Goal: Task Accomplishment & Management: Manage account settings

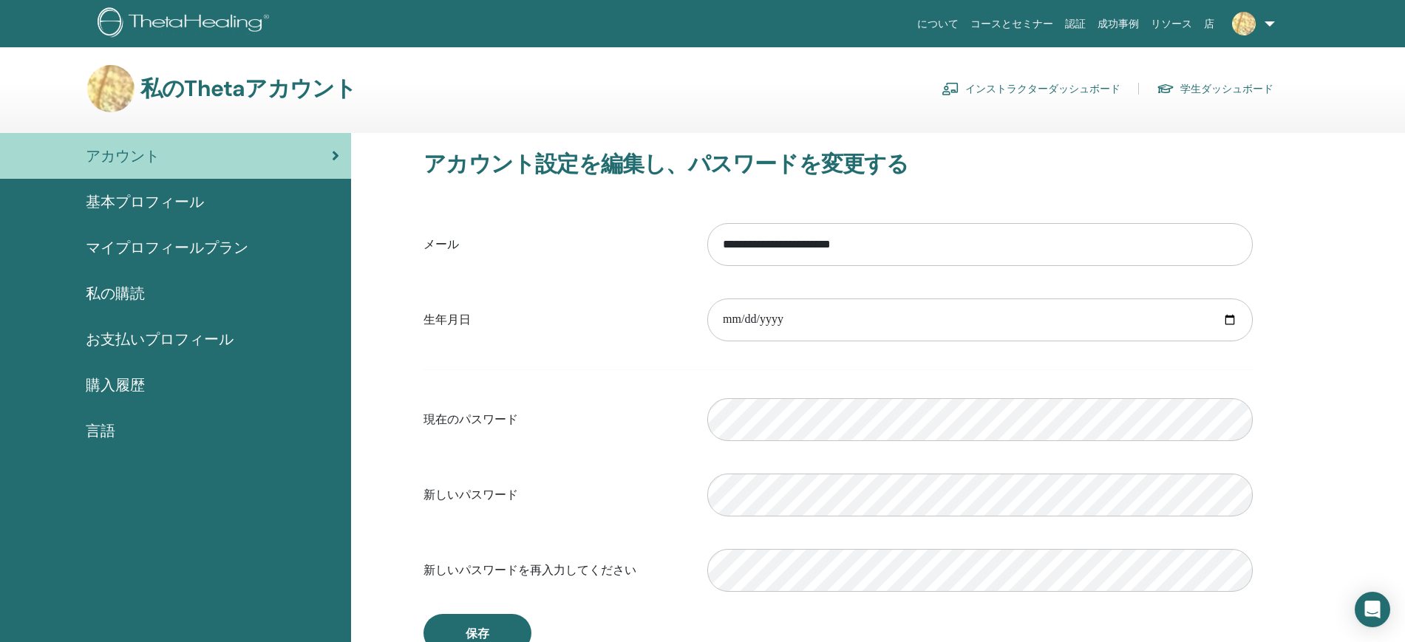
click at [168, 199] on font "基本プロフィール" at bounding box center [145, 201] width 118 height 19
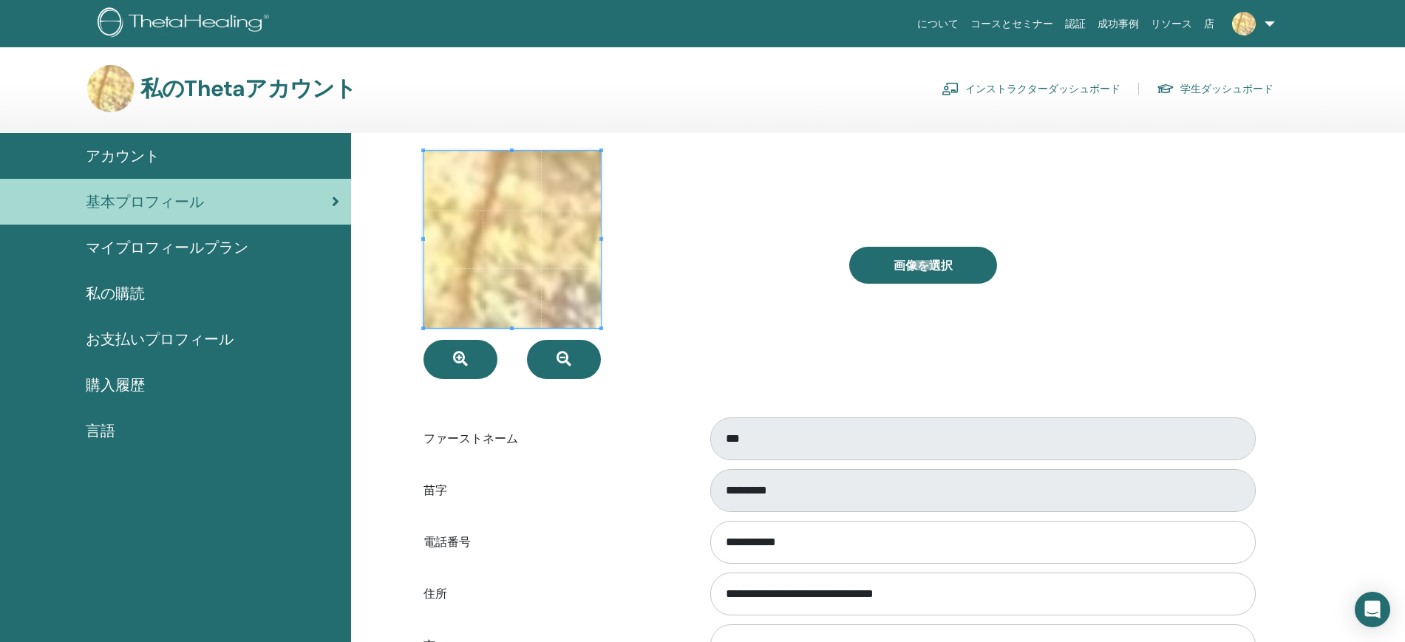
click at [920, 242] on div "画像を選択" at bounding box center [1051, 265] width 426 height 228
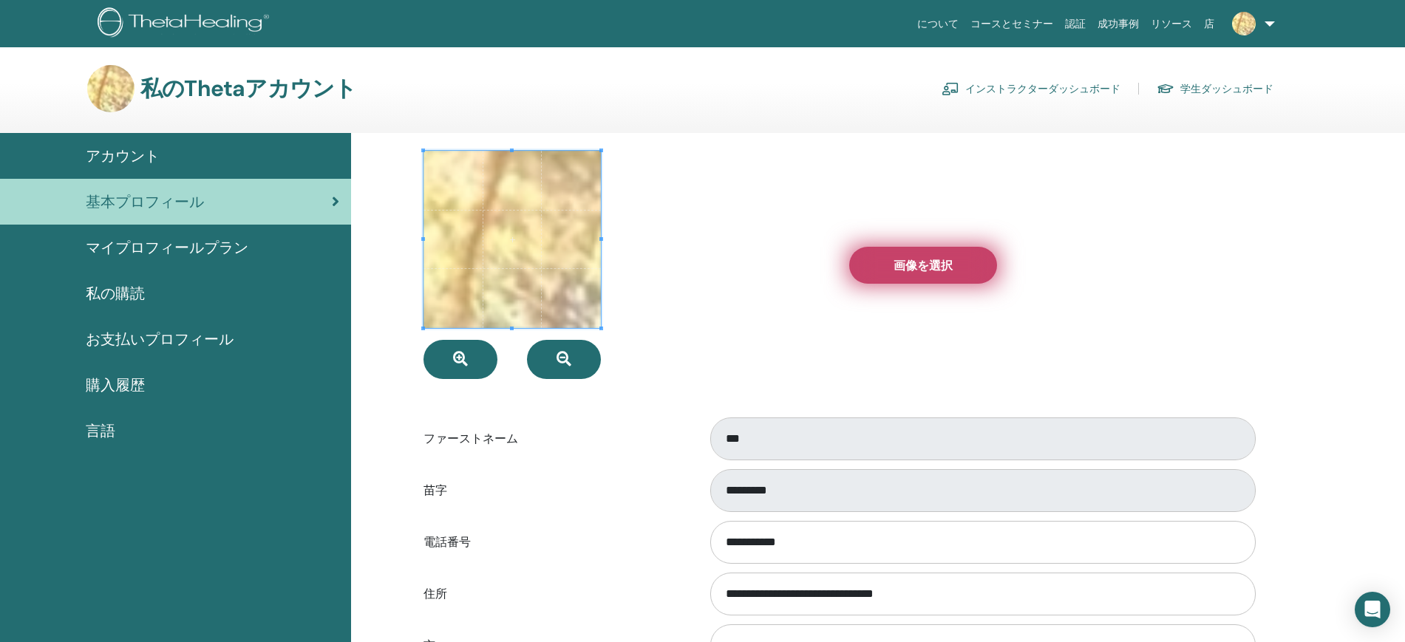
click at [922, 262] on font "画像を選択" at bounding box center [922, 266] width 59 height 16
click at [922, 262] on input "画像を選択" at bounding box center [922, 265] width 19 height 10
click at [894, 259] on font "画像を選択" at bounding box center [922, 266] width 59 height 16
click at [913, 260] on input "画像を選択" at bounding box center [922, 265] width 19 height 10
type input "**********"
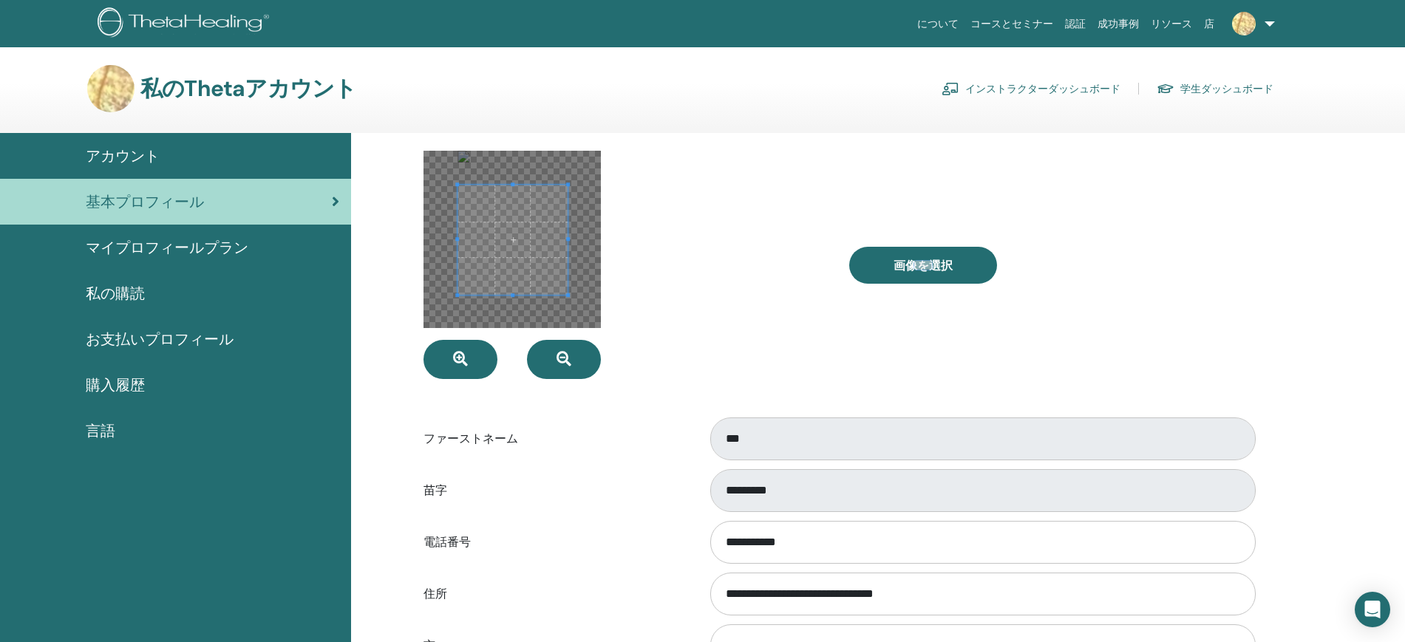
click at [601, 374] on div at bounding box center [625, 265] width 426 height 228
click at [506, 328] on div at bounding box center [625, 265] width 426 height 228
click at [513, 167] on div at bounding box center [511, 239] width 177 height 177
click at [457, 198] on div at bounding box center [519, 261] width 128 height 128
click at [501, 263] on span at bounding box center [521, 253] width 128 height 128
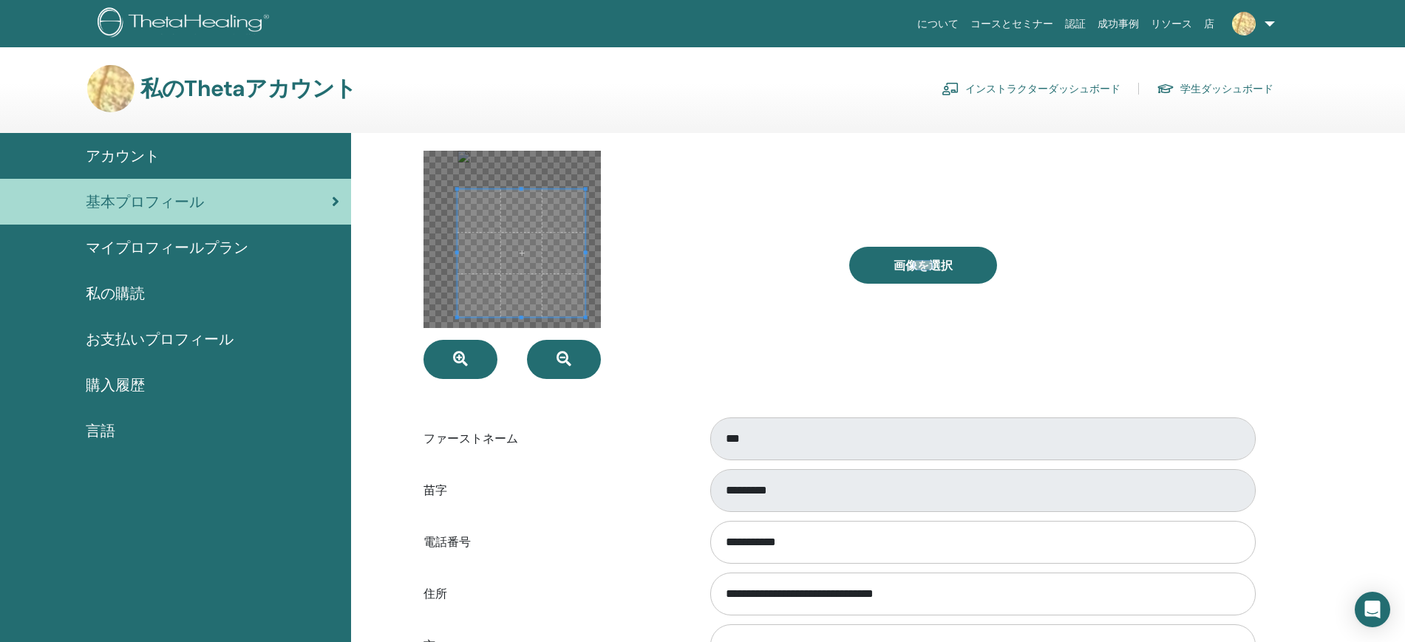
click at [574, 194] on div at bounding box center [511, 239] width 177 height 177
click at [555, 207] on div at bounding box center [512, 262] width 110 height 110
click at [542, 243] on span at bounding box center [515, 243] width 110 height 110
click at [553, 271] on span at bounding box center [512, 243] width 110 height 110
click at [726, 300] on div at bounding box center [625, 265] width 426 height 228
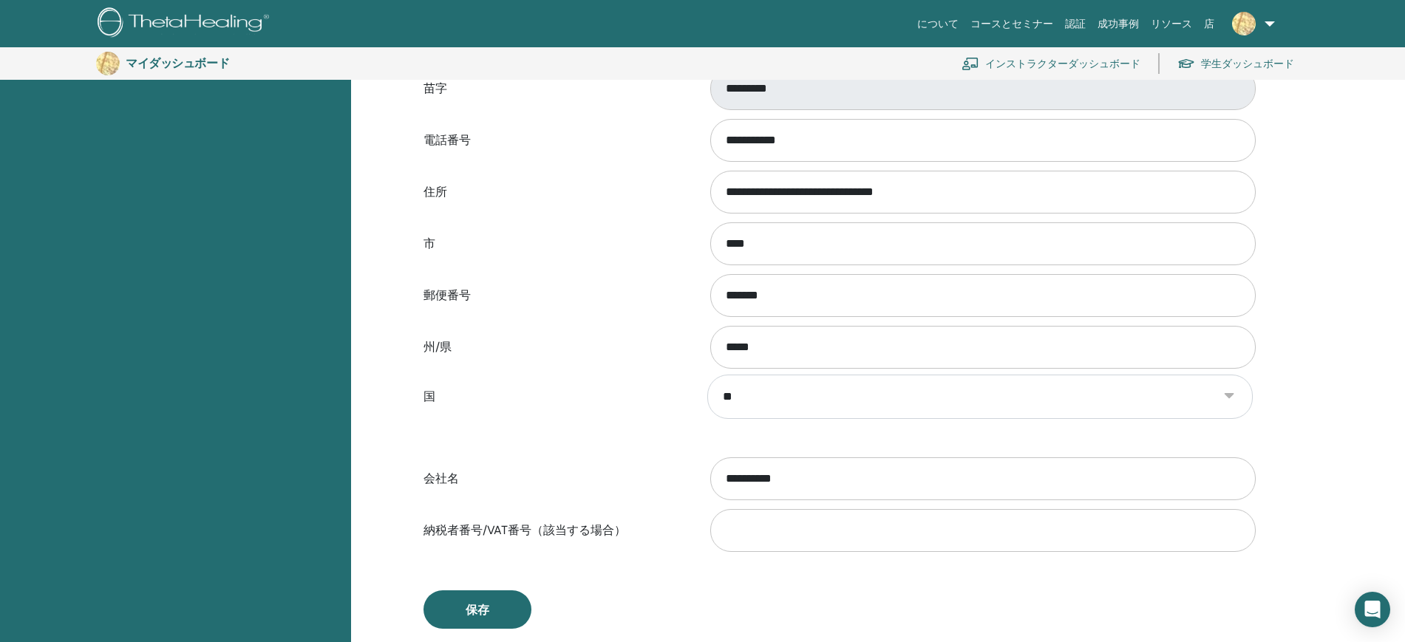
scroll to position [679, 0]
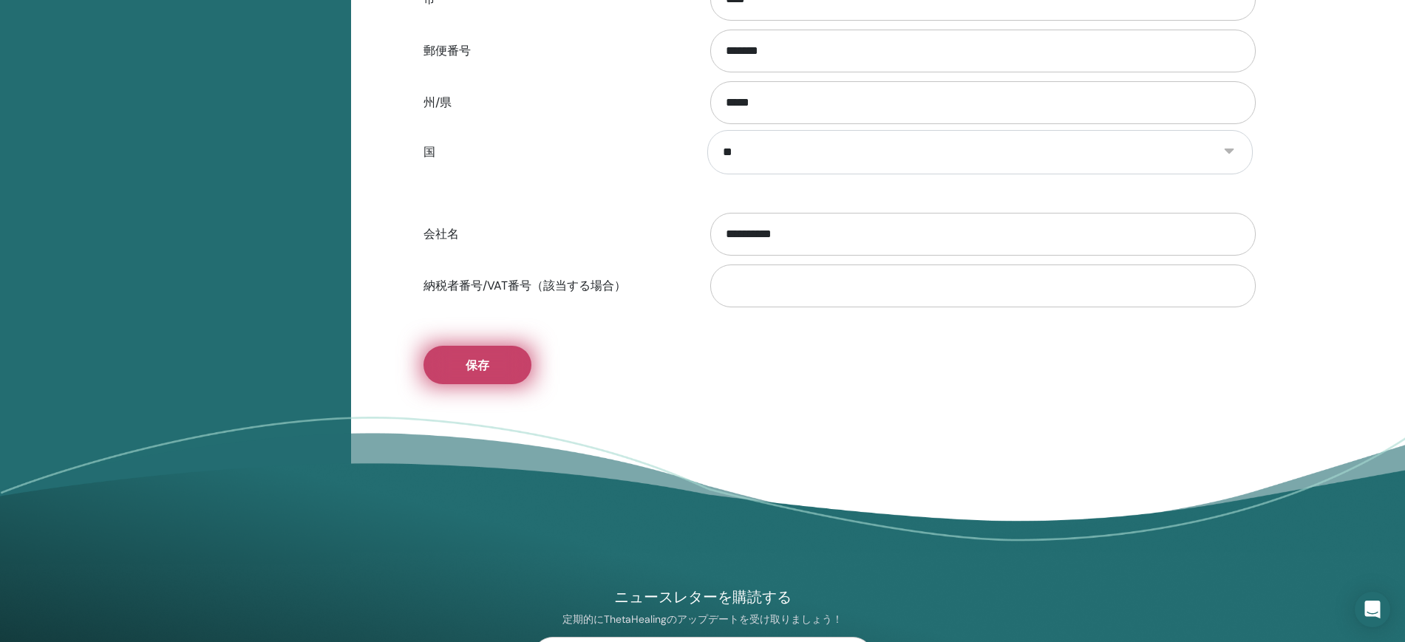
click at [515, 360] on button "保存" at bounding box center [477, 365] width 108 height 38
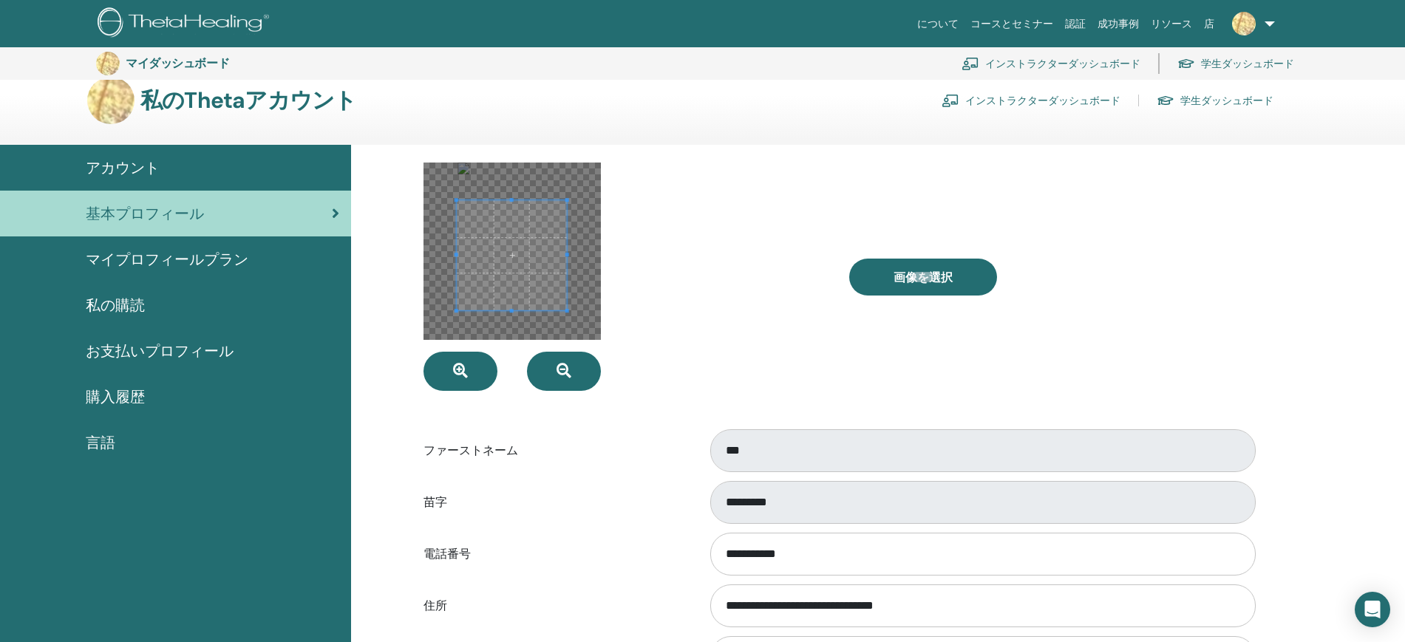
scroll to position [0, 0]
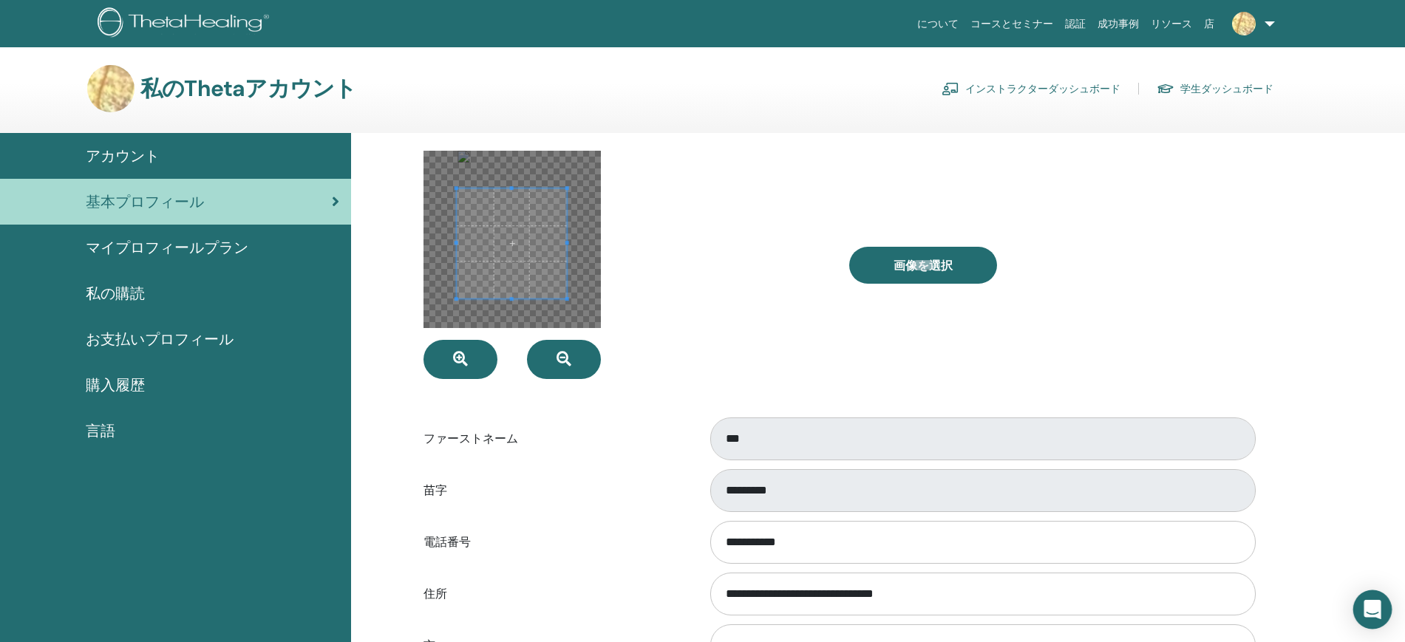
click at [1372, 621] on div "Open Intercom Messenger" at bounding box center [1372, 609] width 39 height 39
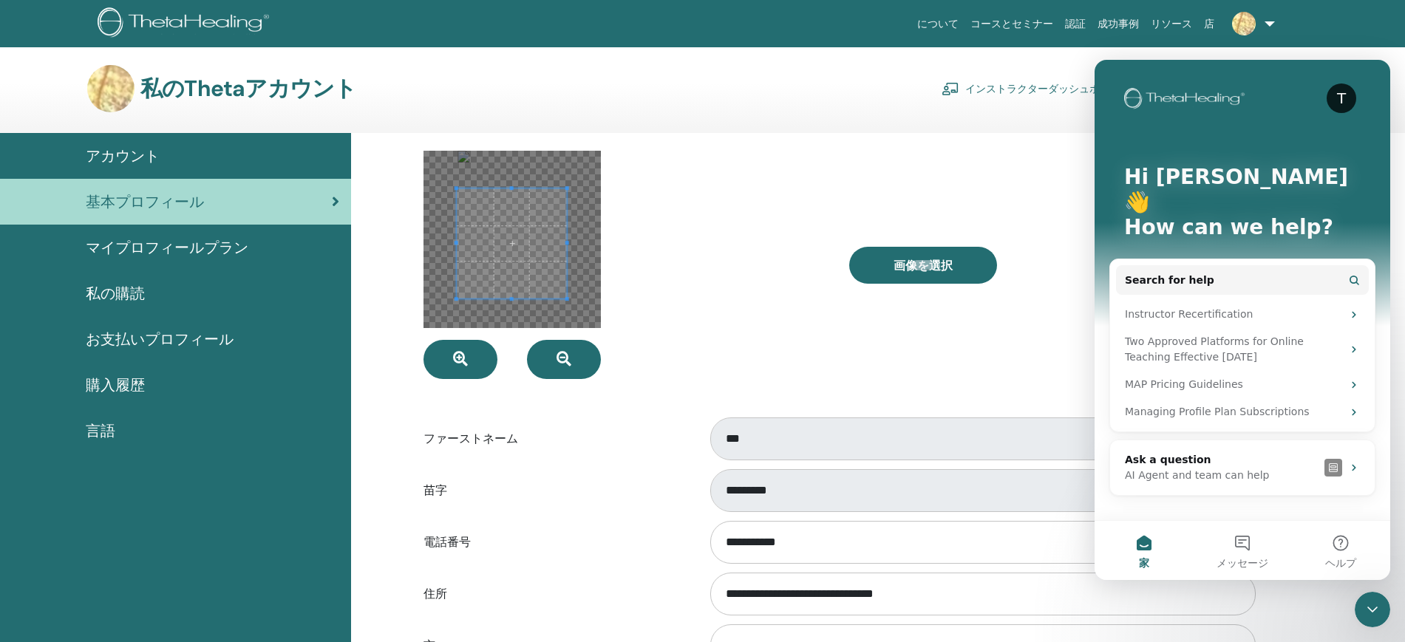
click at [862, 335] on div "画像を選択" at bounding box center [1051, 265] width 426 height 228
click at [961, 158] on div "画像を選択" at bounding box center [1051, 265] width 426 height 228
click at [1059, 120] on section "私のThetaアカウント インストラクターダッシュボード 学生ダッシュボード" at bounding box center [702, 99] width 1405 height 68
click at [544, 250] on span at bounding box center [512, 243] width 110 height 110
click at [535, 157] on div at bounding box center [511, 239] width 177 height 177
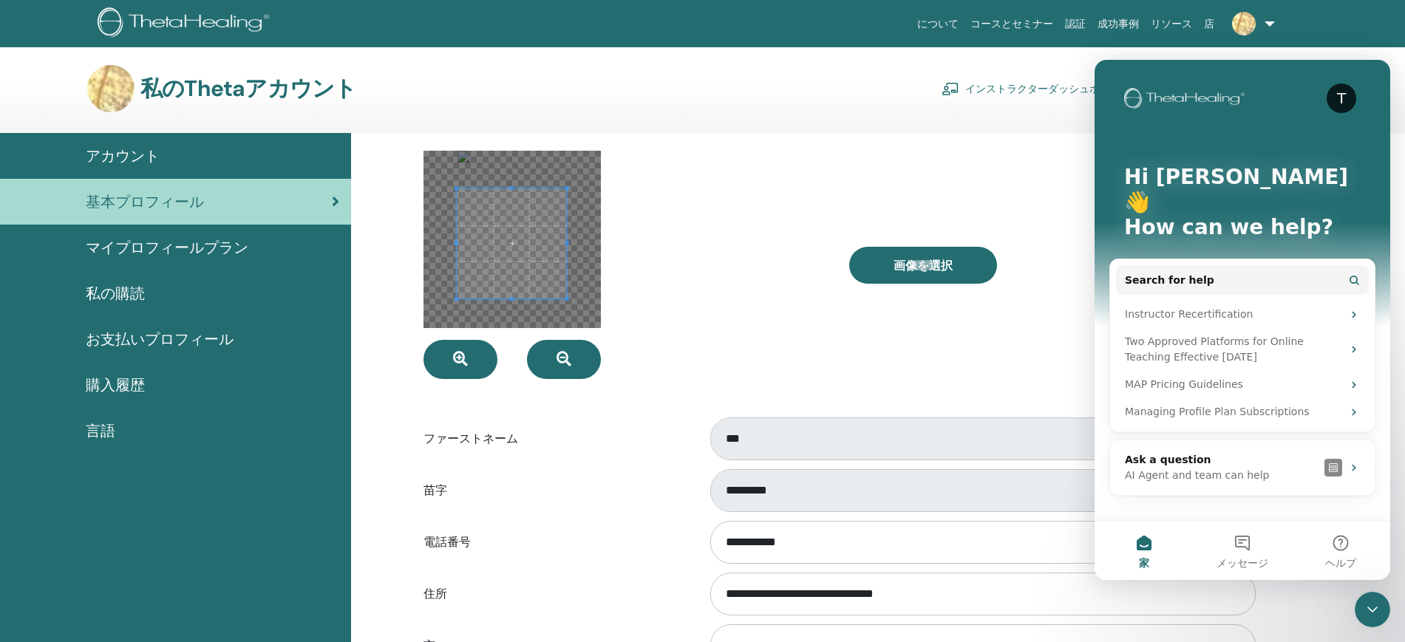
click at [534, 159] on div at bounding box center [511, 239] width 177 height 177
click at [627, 245] on div at bounding box center [625, 265] width 426 height 228
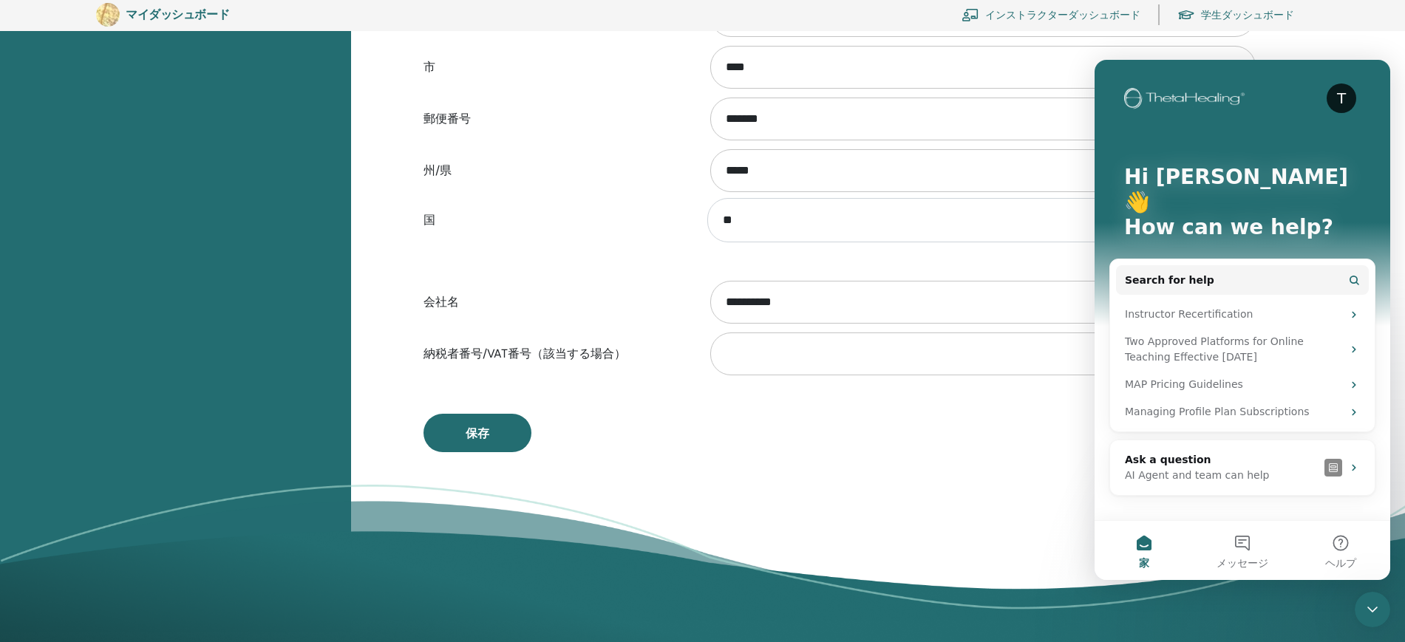
scroll to position [956, 0]
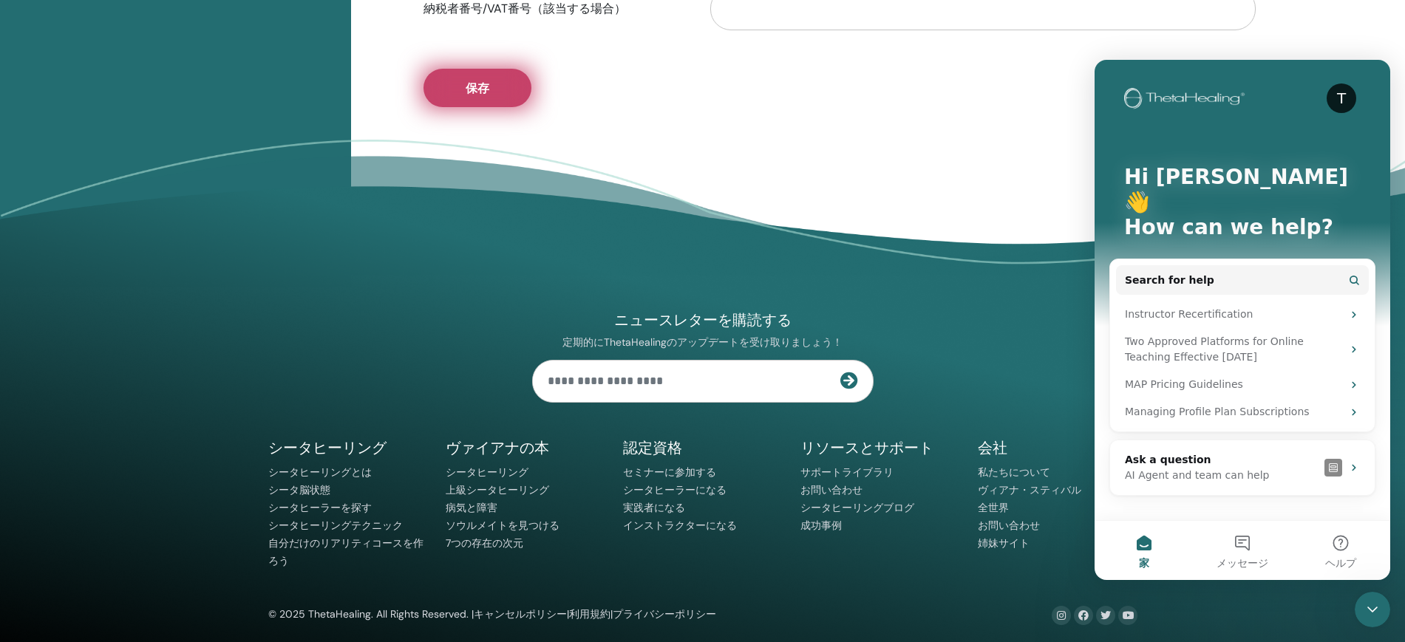
click at [497, 106] on button "保存" at bounding box center [477, 88] width 108 height 38
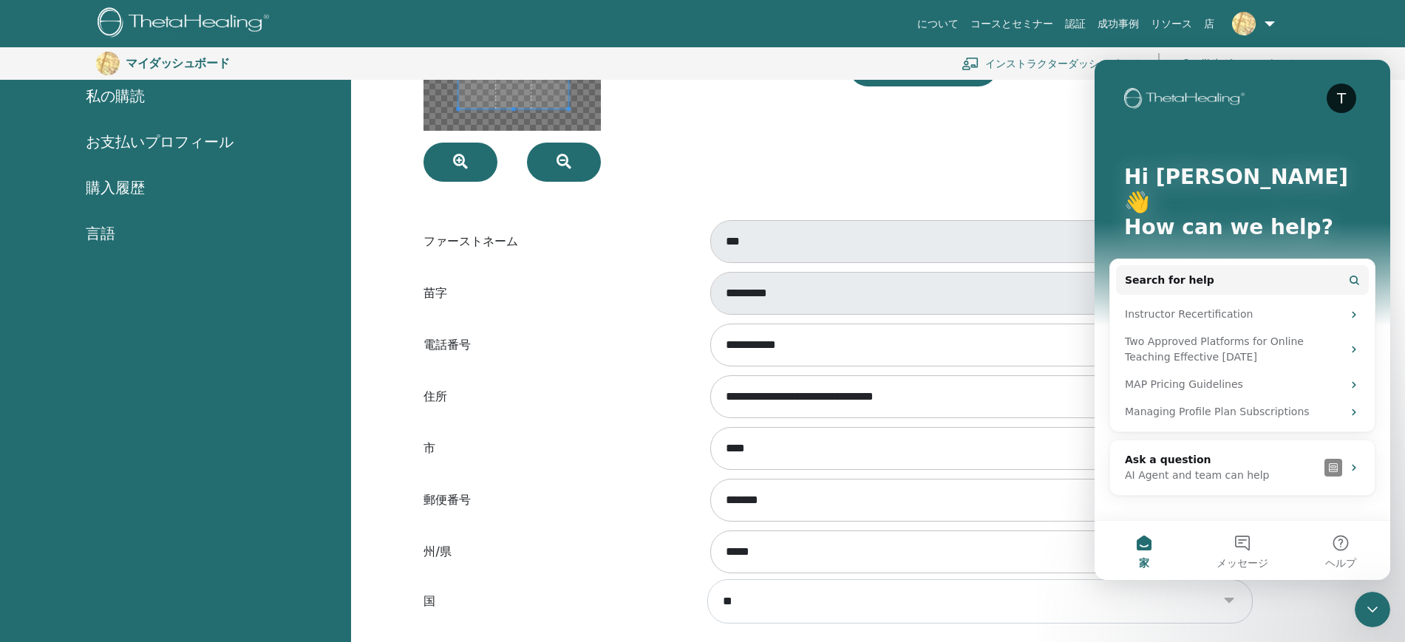
scroll to position [0, 0]
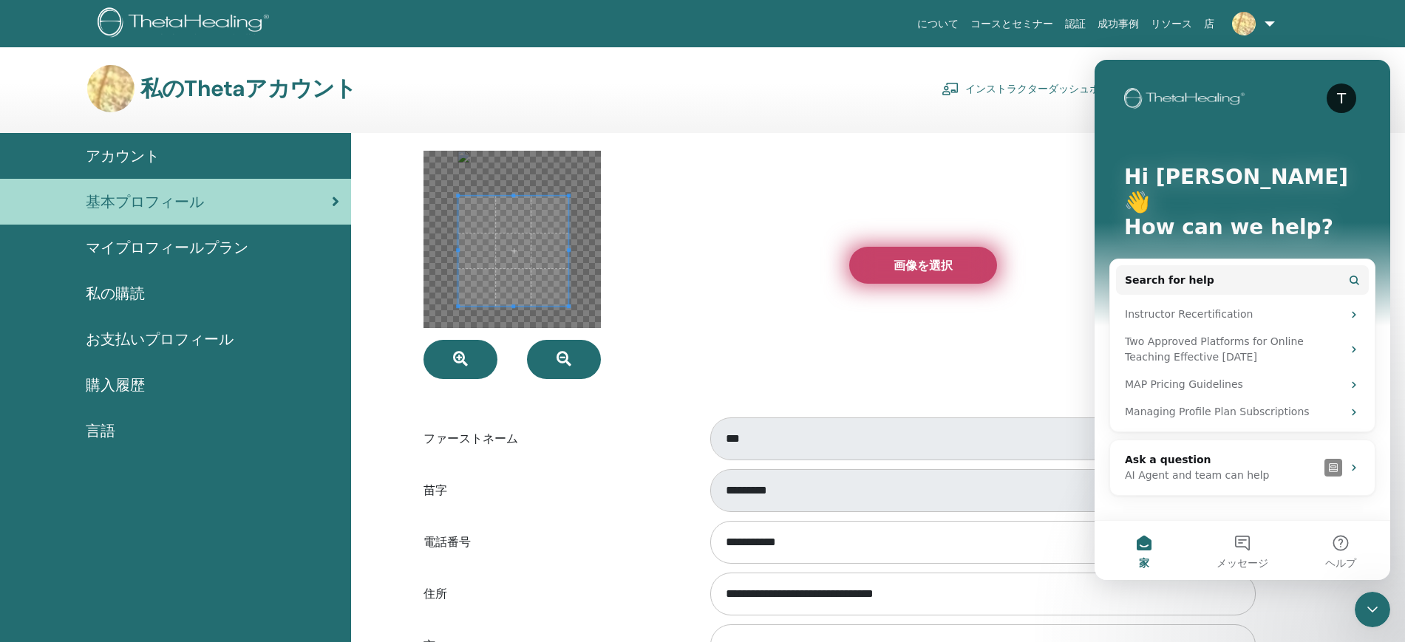
click at [893, 270] on font "画像を選択" at bounding box center [922, 266] width 59 height 16
click at [913, 270] on input "画像を選択" at bounding box center [922, 265] width 19 height 10
type input "**********"
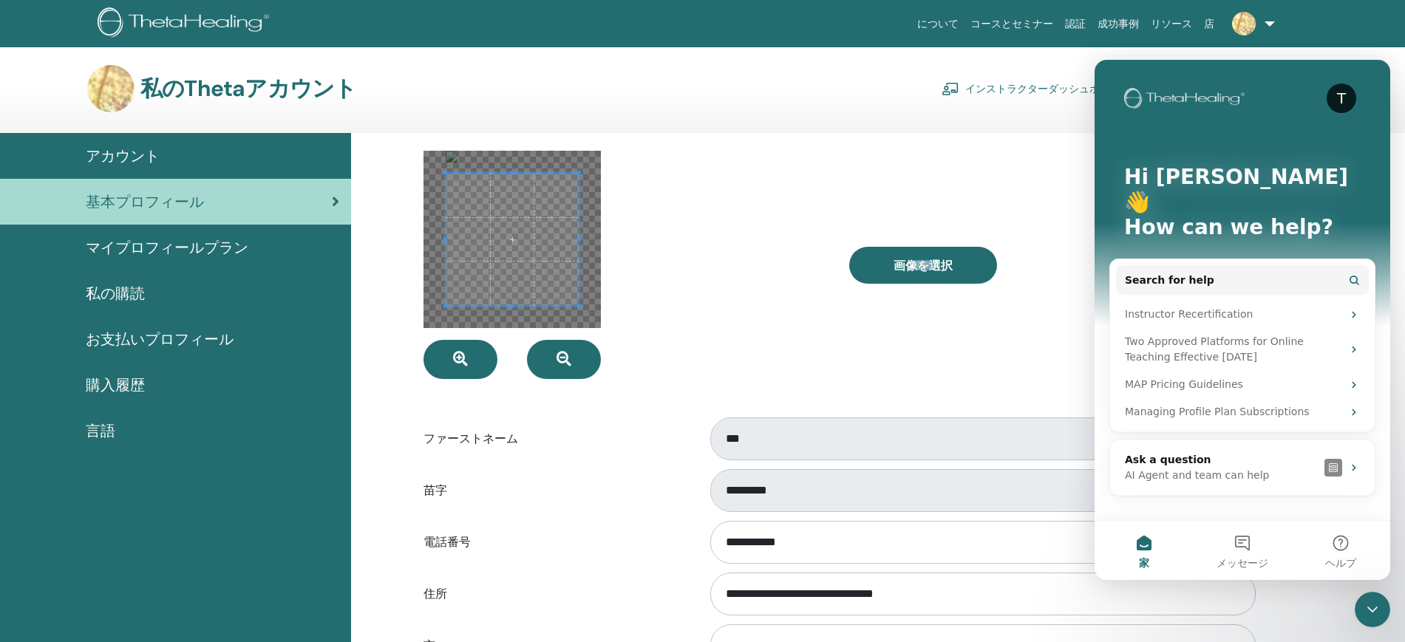
click at [553, 288] on span at bounding box center [512, 239] width 133 height 133
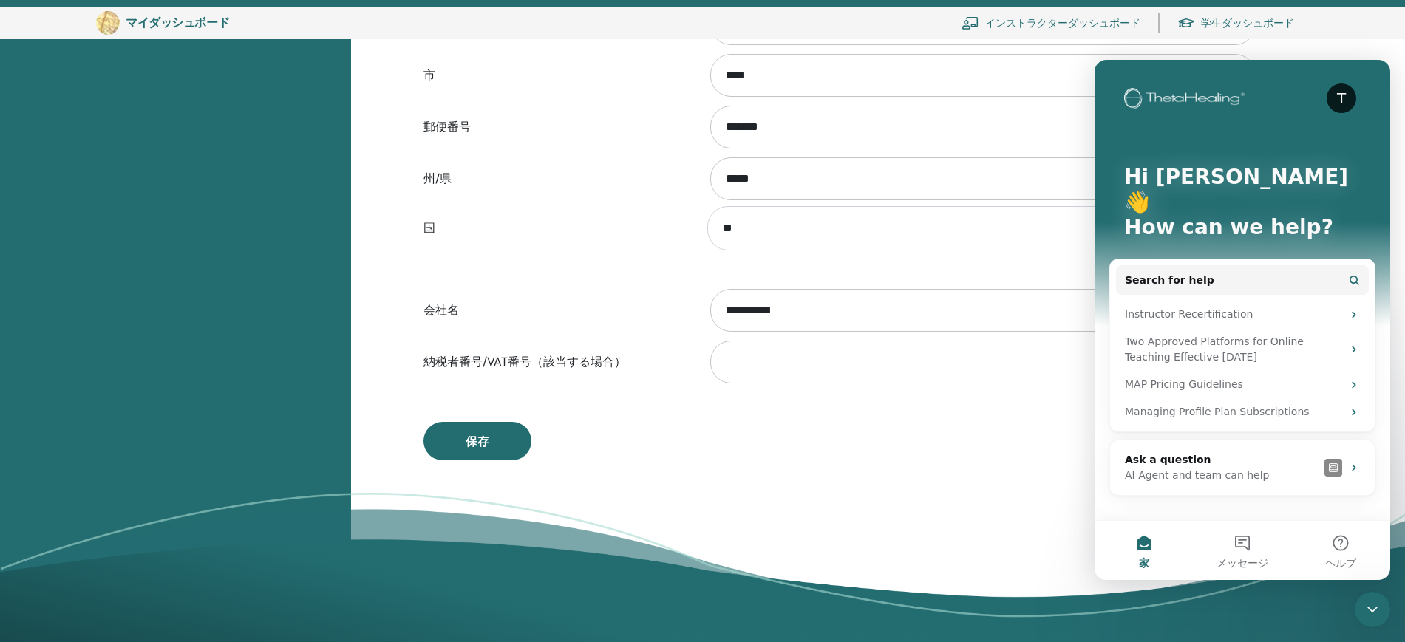
scroll to position [771, 0]
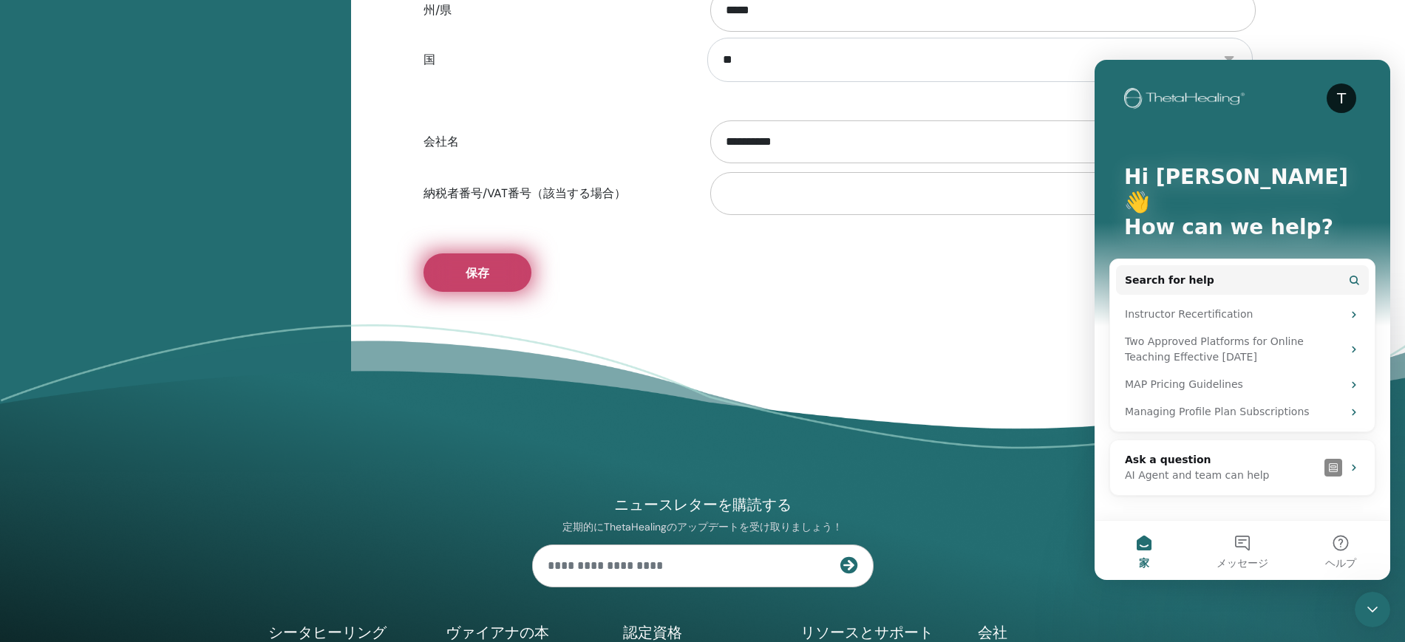
click at [448, 275] on button "保存" at bounding box center [477, 272] width 108 height 38
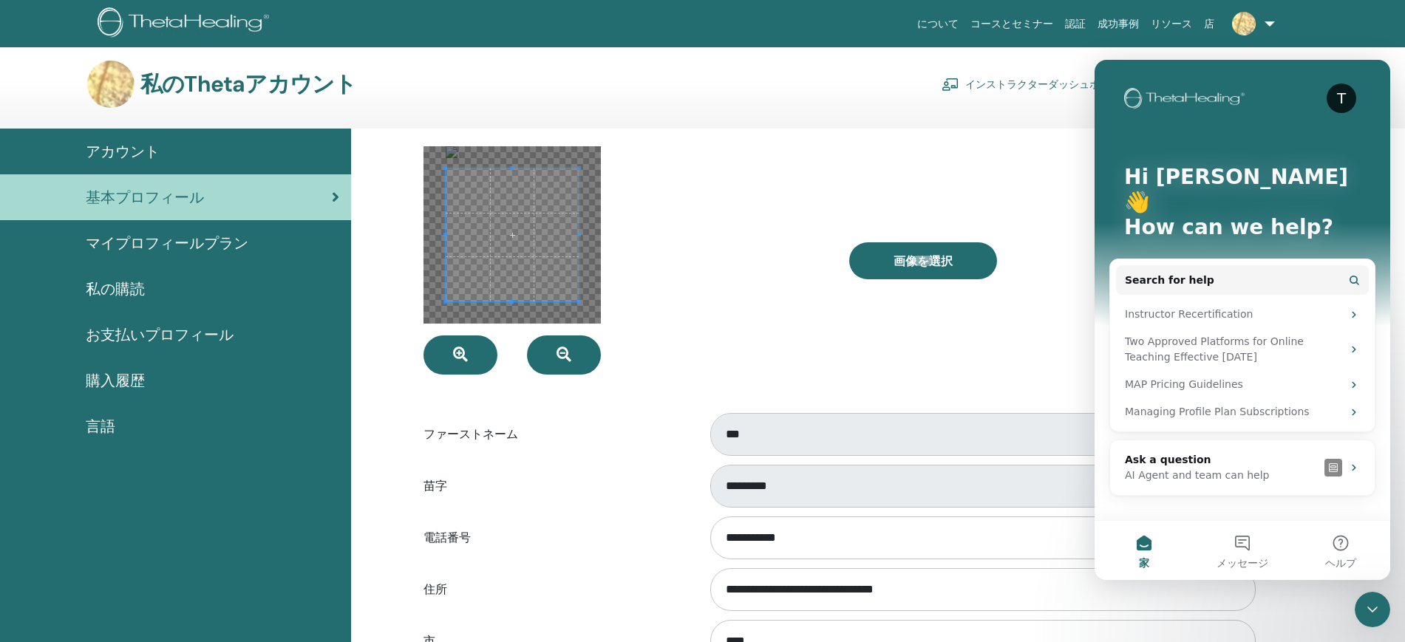
scroll to position [0, 0]
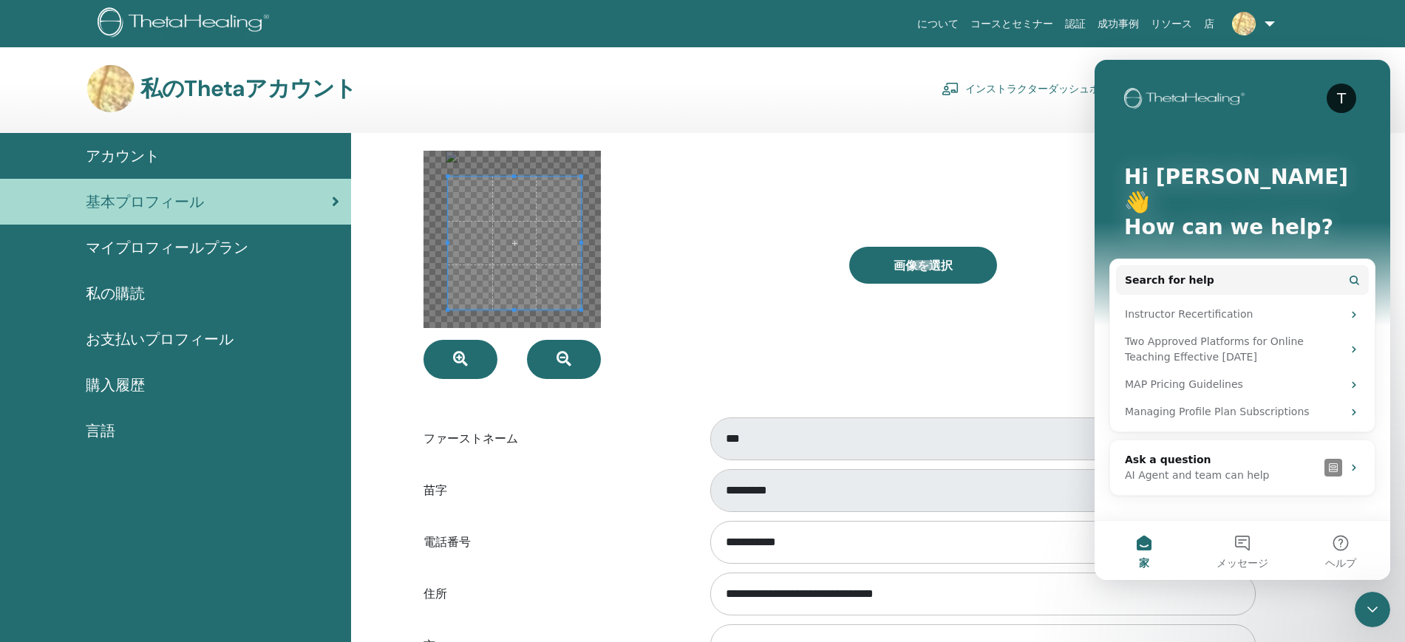
click at [495, 281] on span at bounding box center [514, 243] width 133 height 133
click at [702, 169] on div at bounding box center [625, 265] width 426 height 228
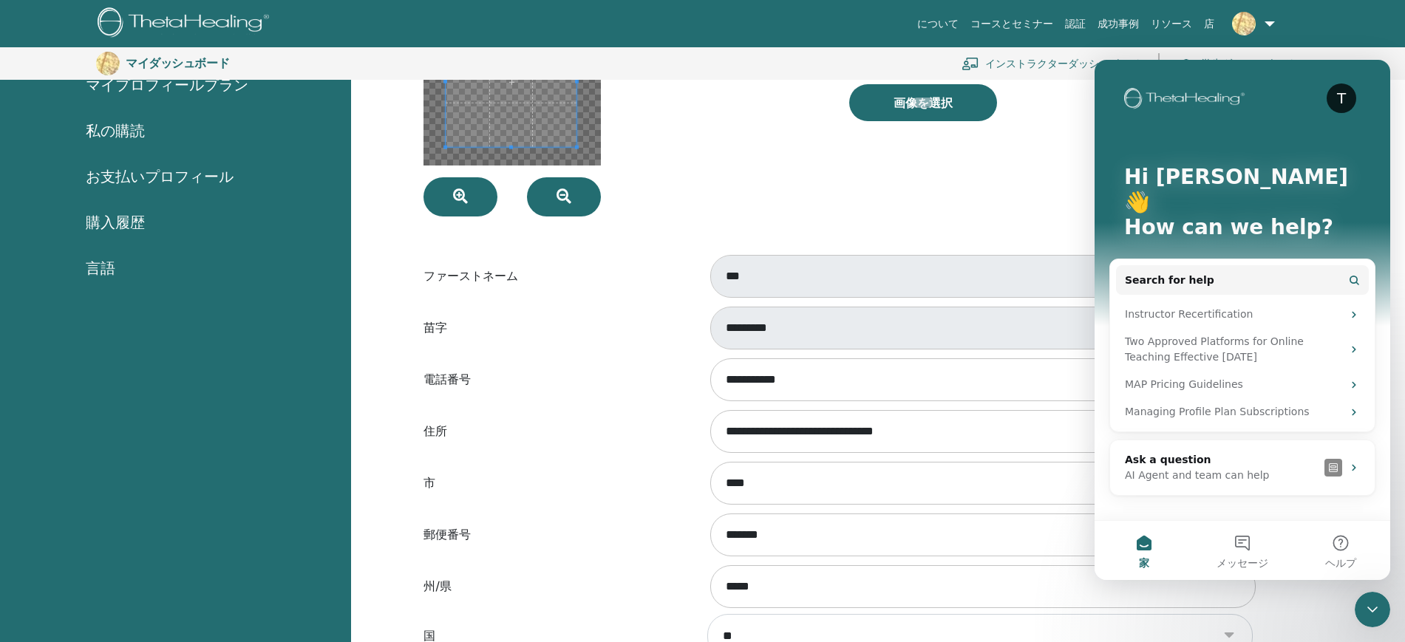
scroll to position [494, 0]
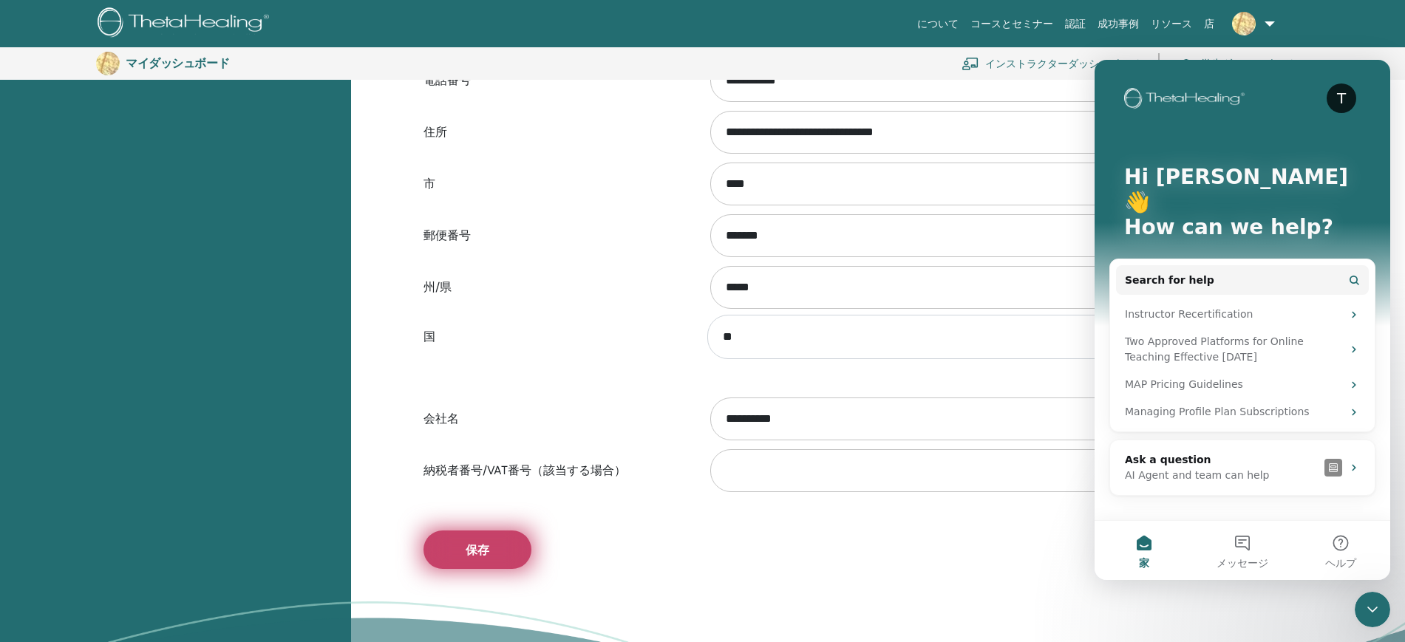
click at [475, 539] on button "保存" at bounding box center [477, 550] width 108 height 38
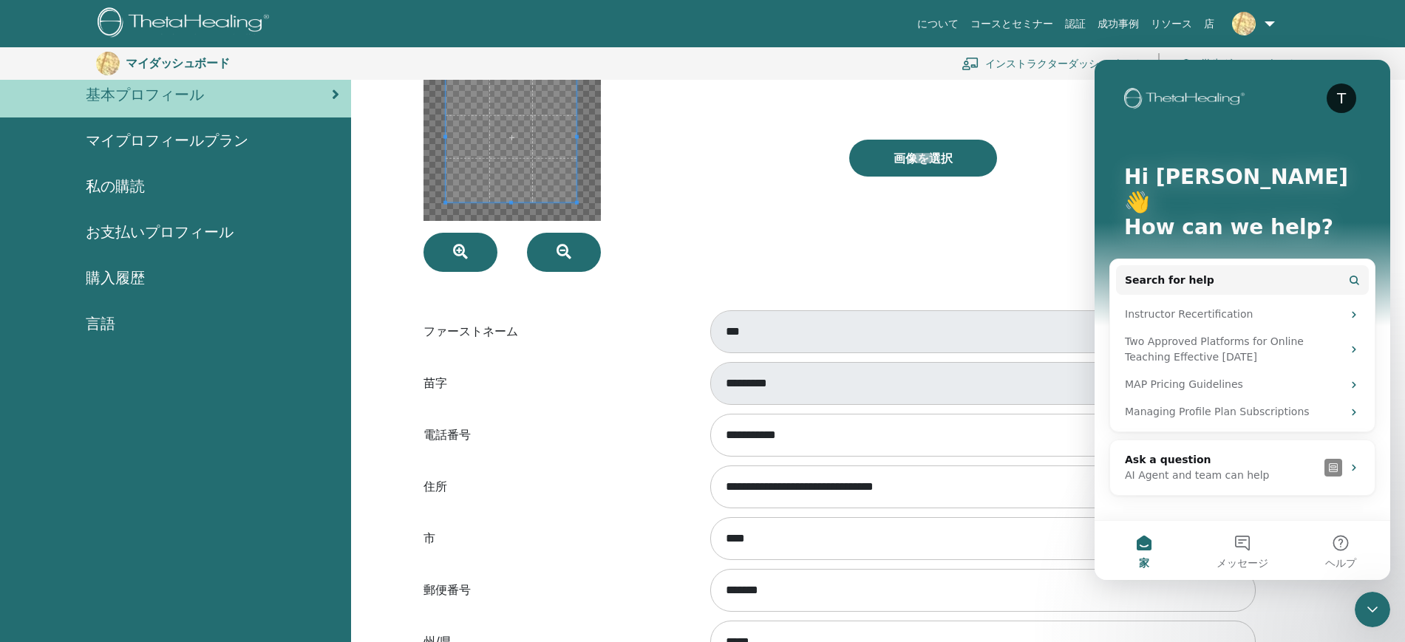
scroll to position [125, 0]
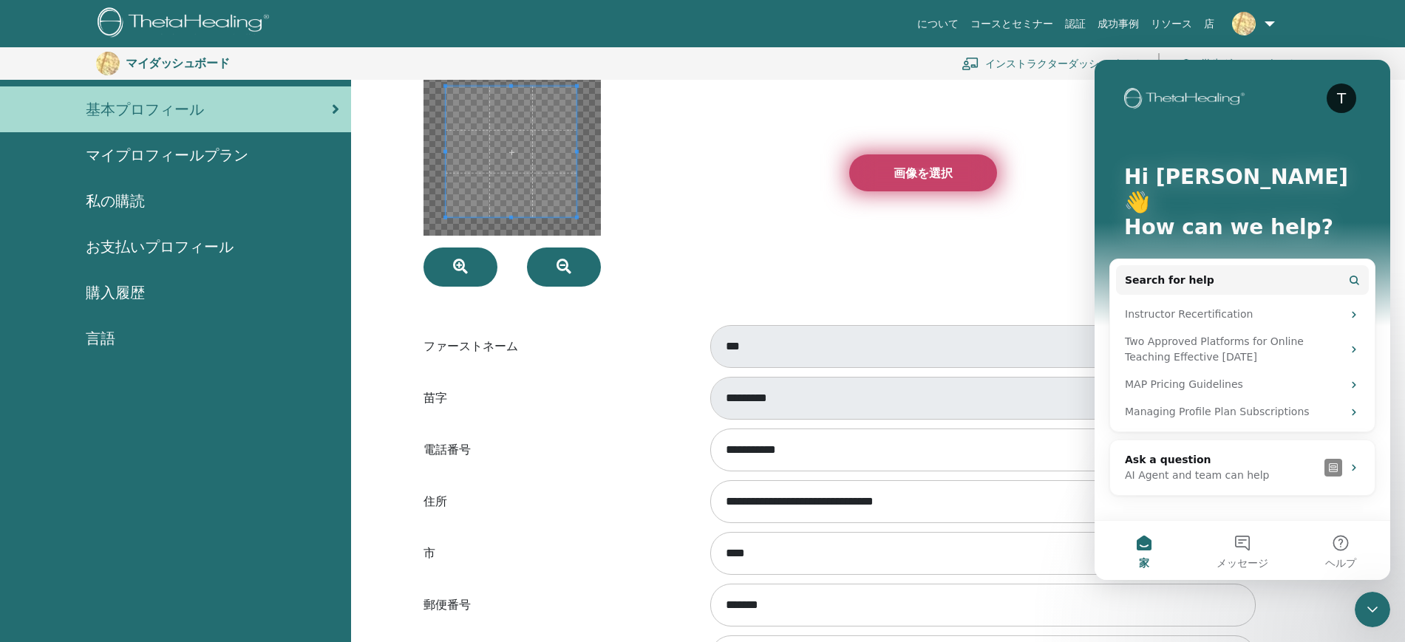
click at [961, 182] on label "画像を選択" at bounding box center [923, 172] width 148 height 37
click at [933, 178] on input "画像を選択" at bounding box center [922, 173] width 19 height 10
type input "**********"
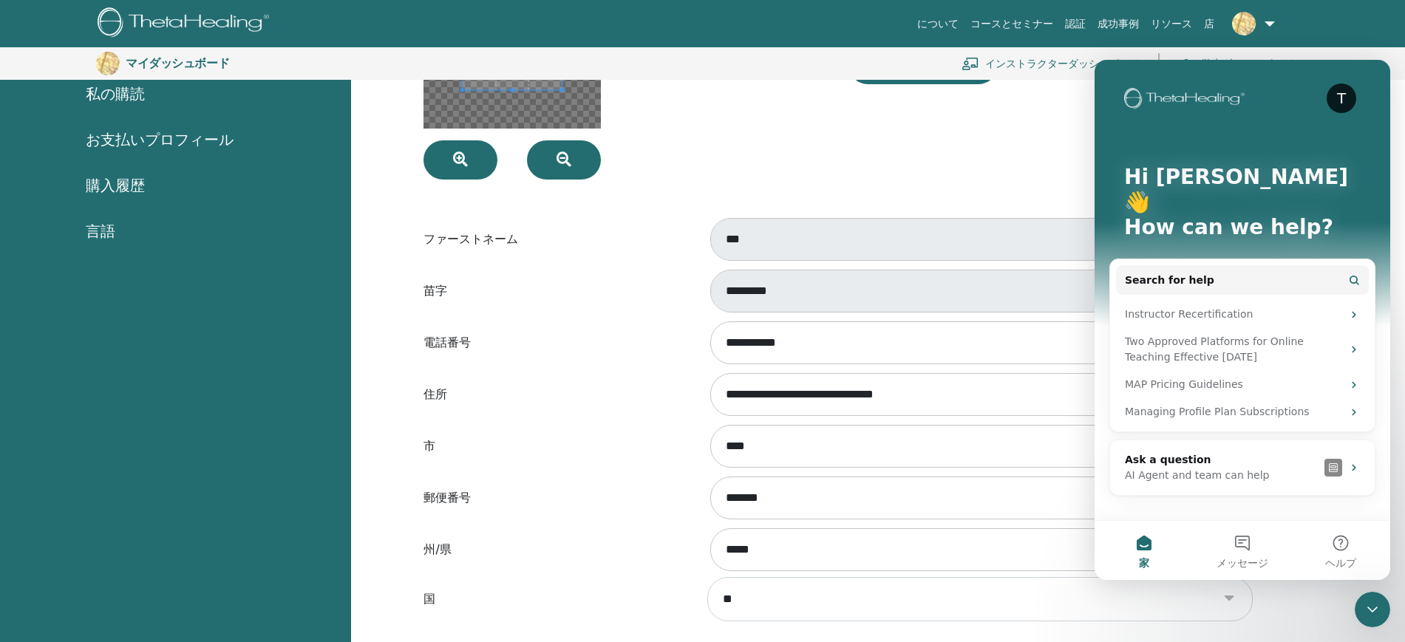
scroll to position [494, 0]
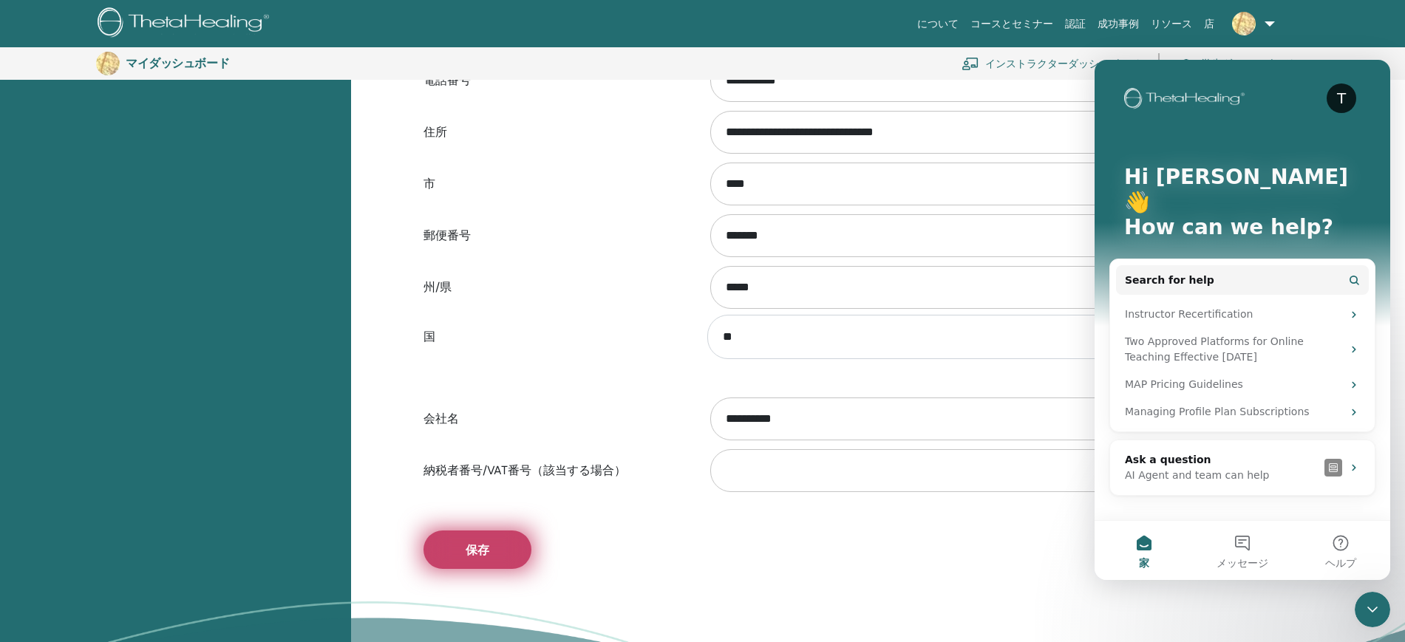
click at [489, 553] on font "保存" at bounding box center [478, 550] width 24 height 16
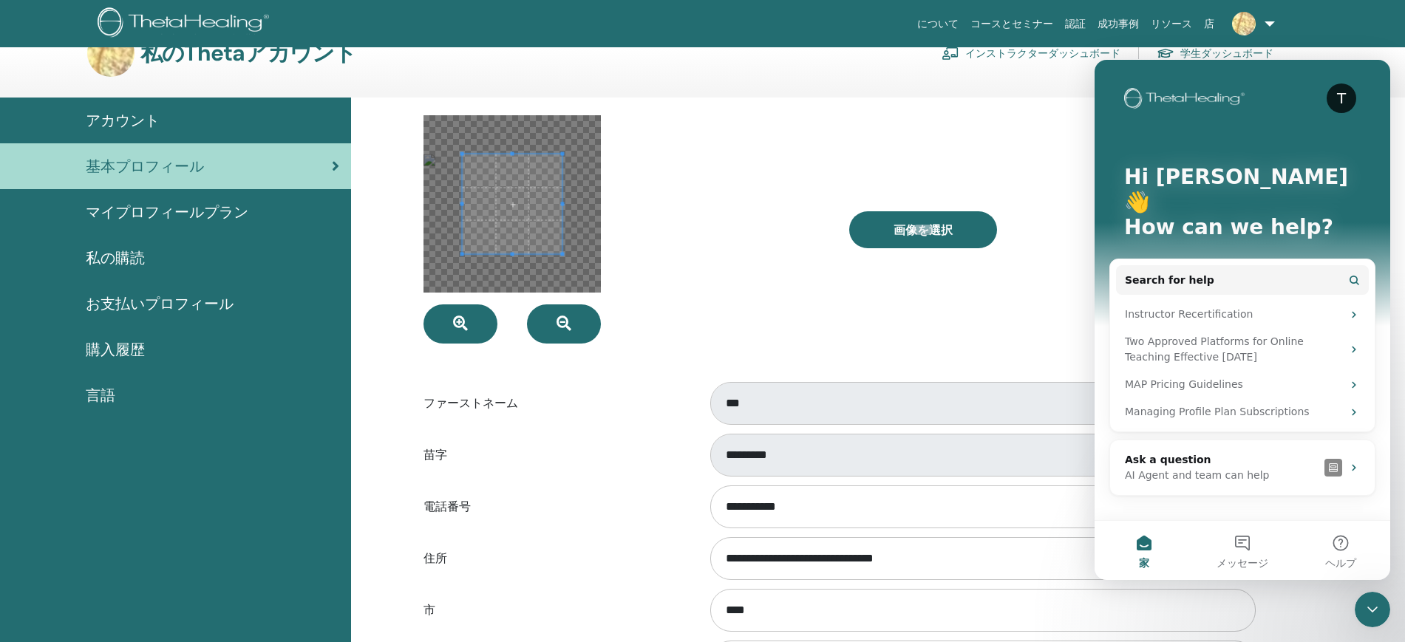
scroll to position [0, 0]
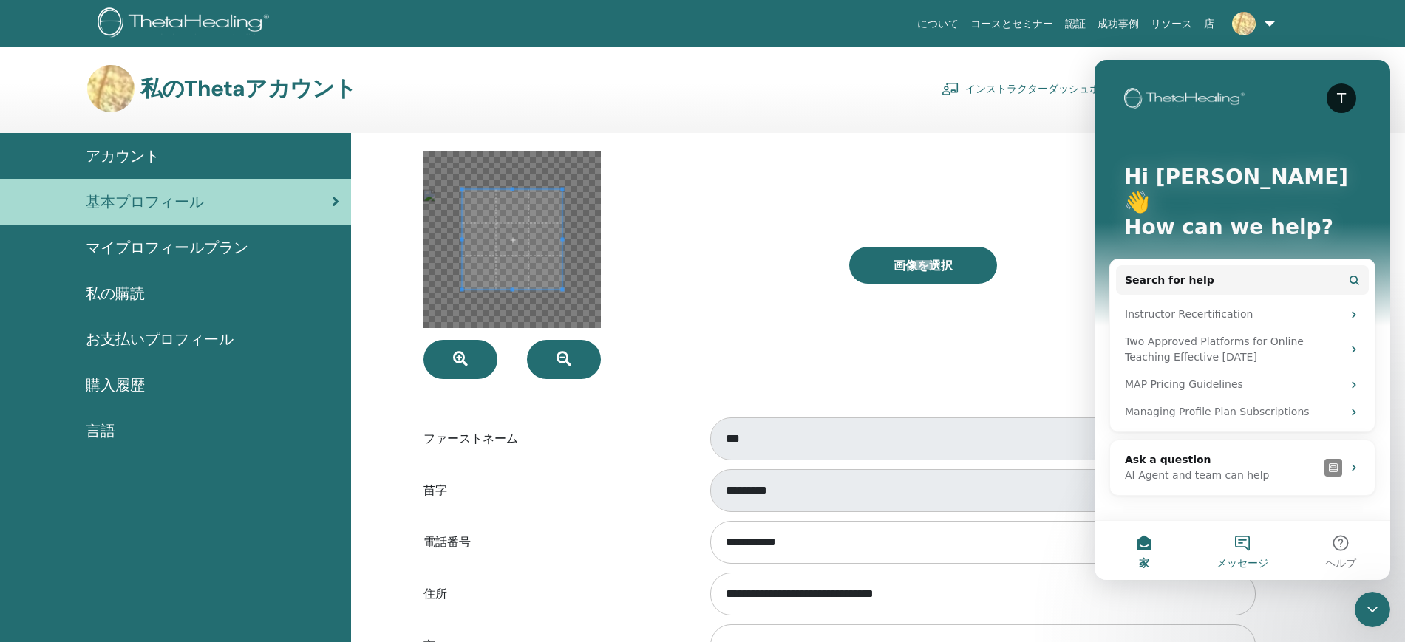
click at [1236, 561] on font "メッセージ" at bounding box center [1242, 563] width 52 height 12
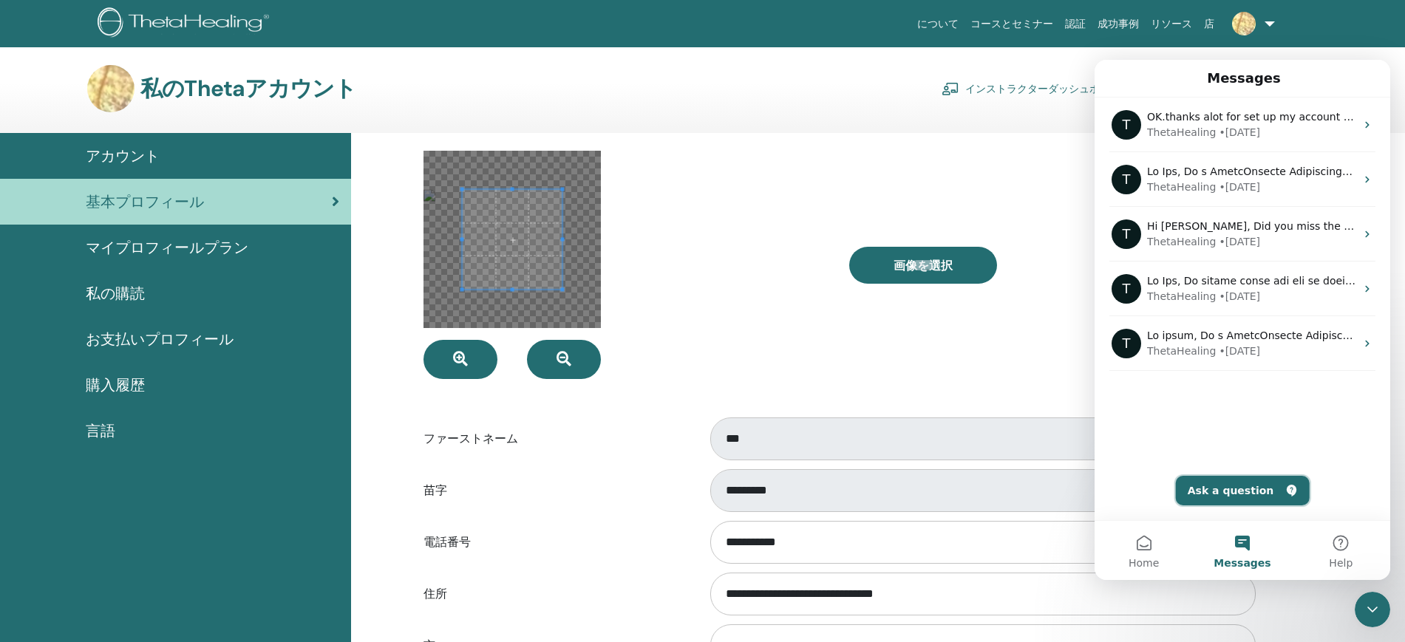
click at [1252, 496] on button "Ask a question" at bounding box center [1243, 491] width 134 height 30
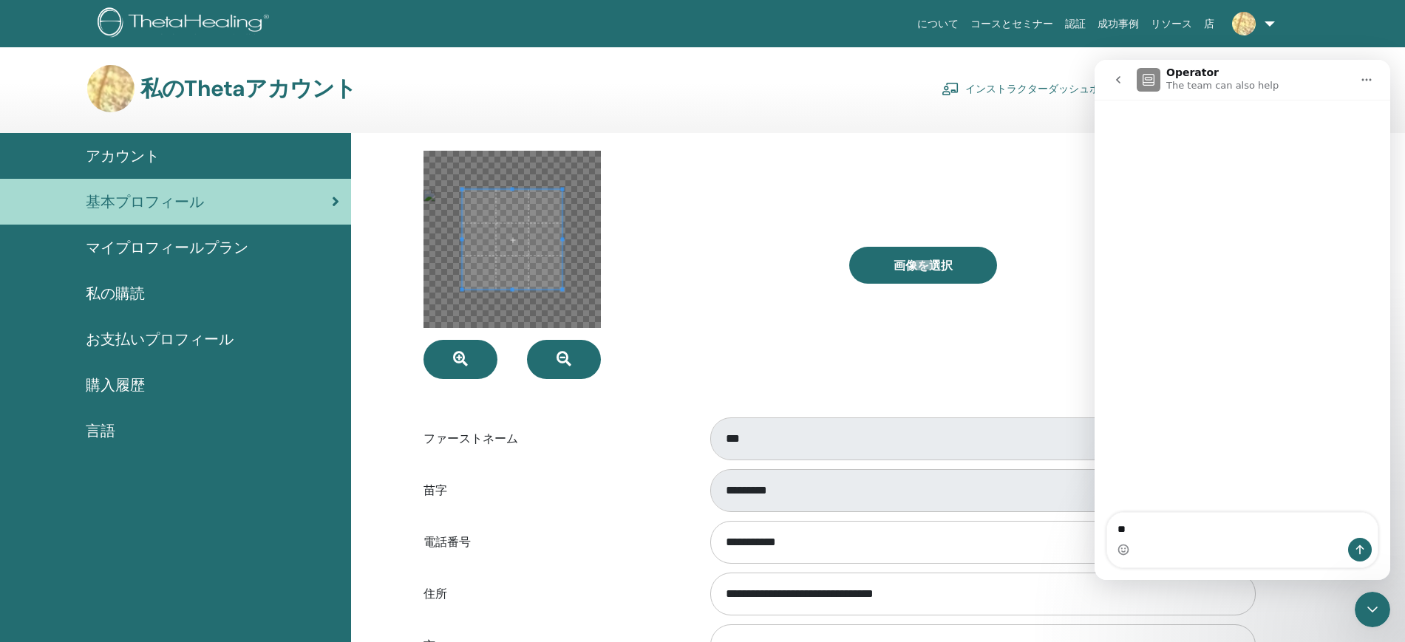
type textarea "*"
type textarea "**********"
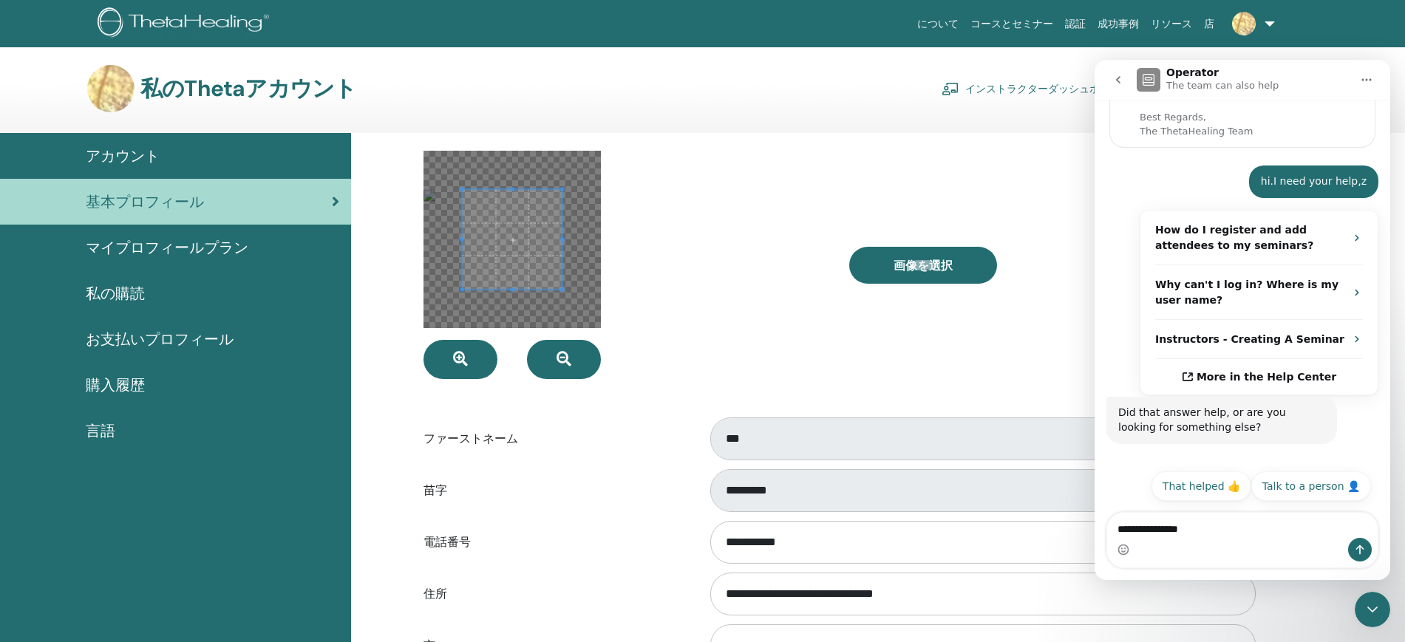
scroll to position [182, 0]
click at [1300, 480] on button "Talk to a person 👤" at bounding box center [1311, 486] width 120 height 30
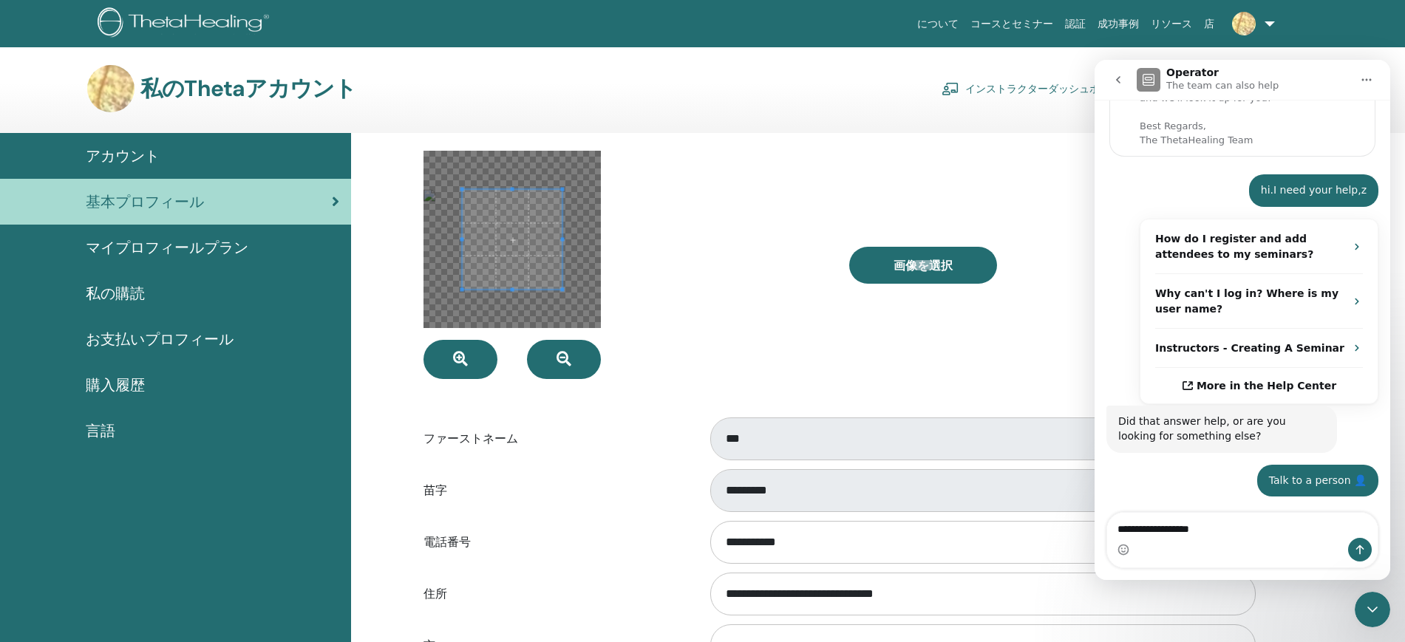
scroll to position [173, 0]
click at [1265, 532] on textarea "**********" at bounding box center [1242, 525] width 270 height 25
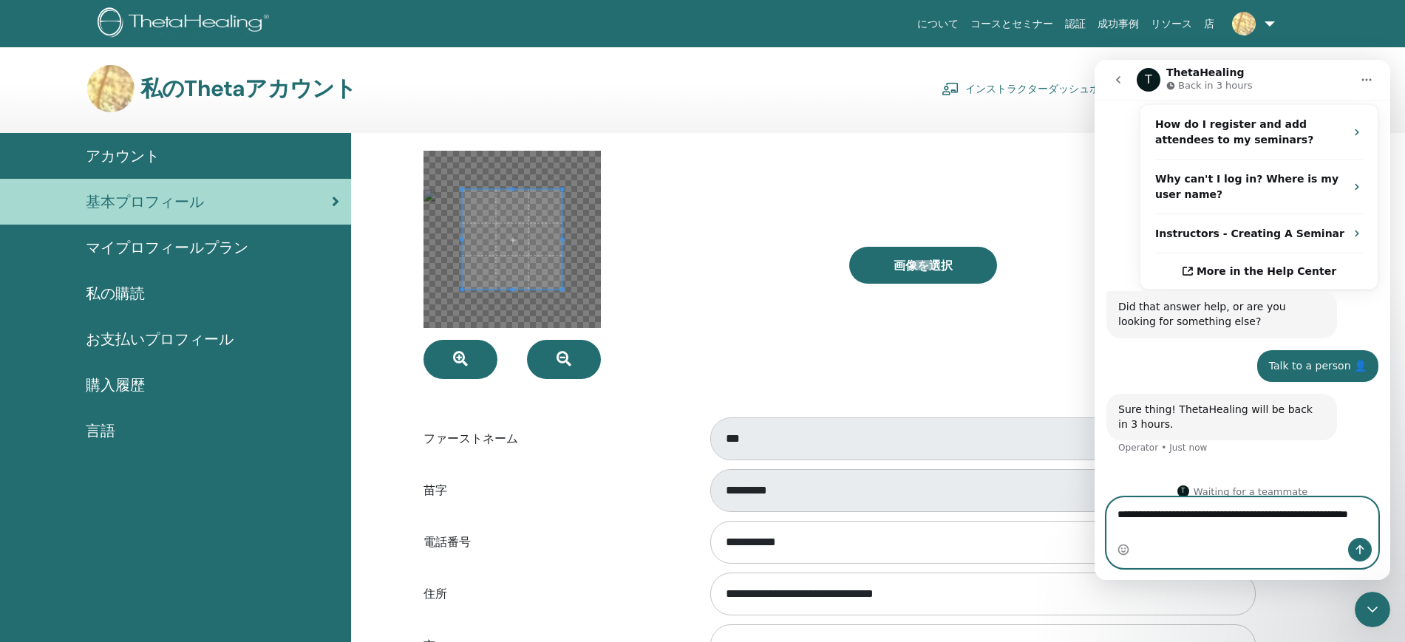
scroll to position [302, 0]
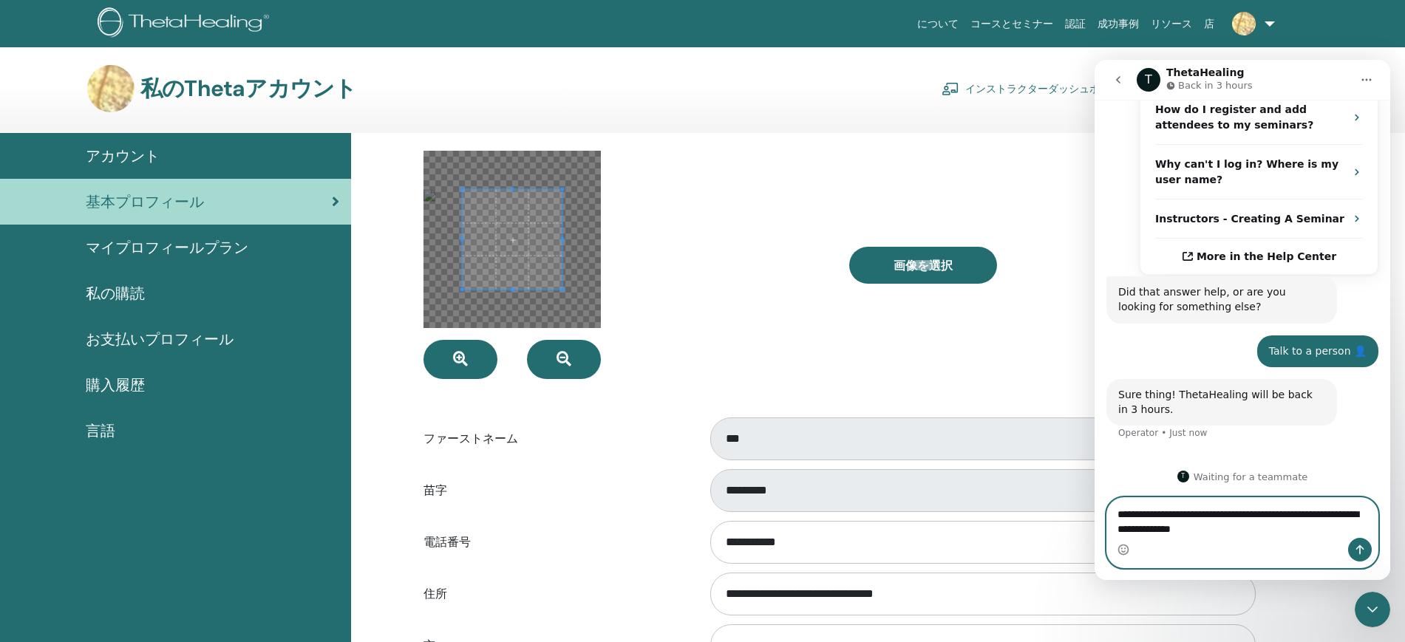
type textarea "**********"
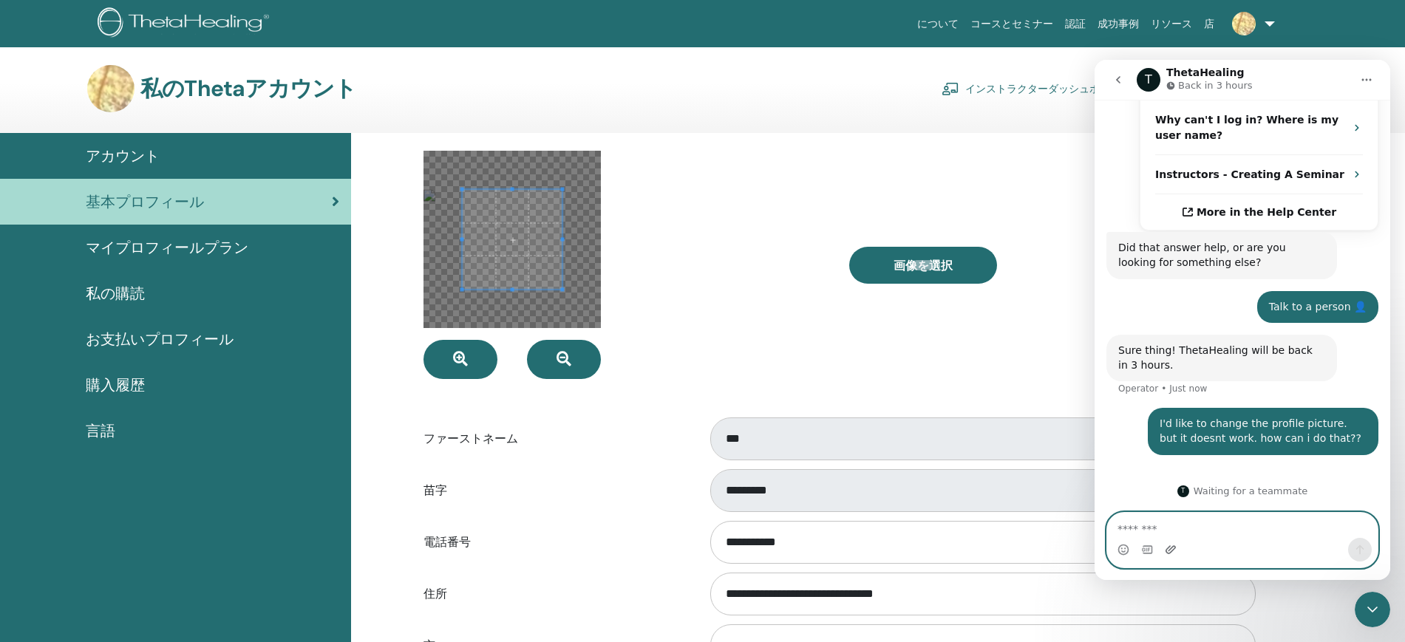
click at [1167, 553] on icon "Upload attachment" at bounding box center [1171, 550] width 12 height 12
click at [1150, 528] on textarea "Message…" at bounding box center [1242, 525] width 270 height 25
paste textarea "Message…"
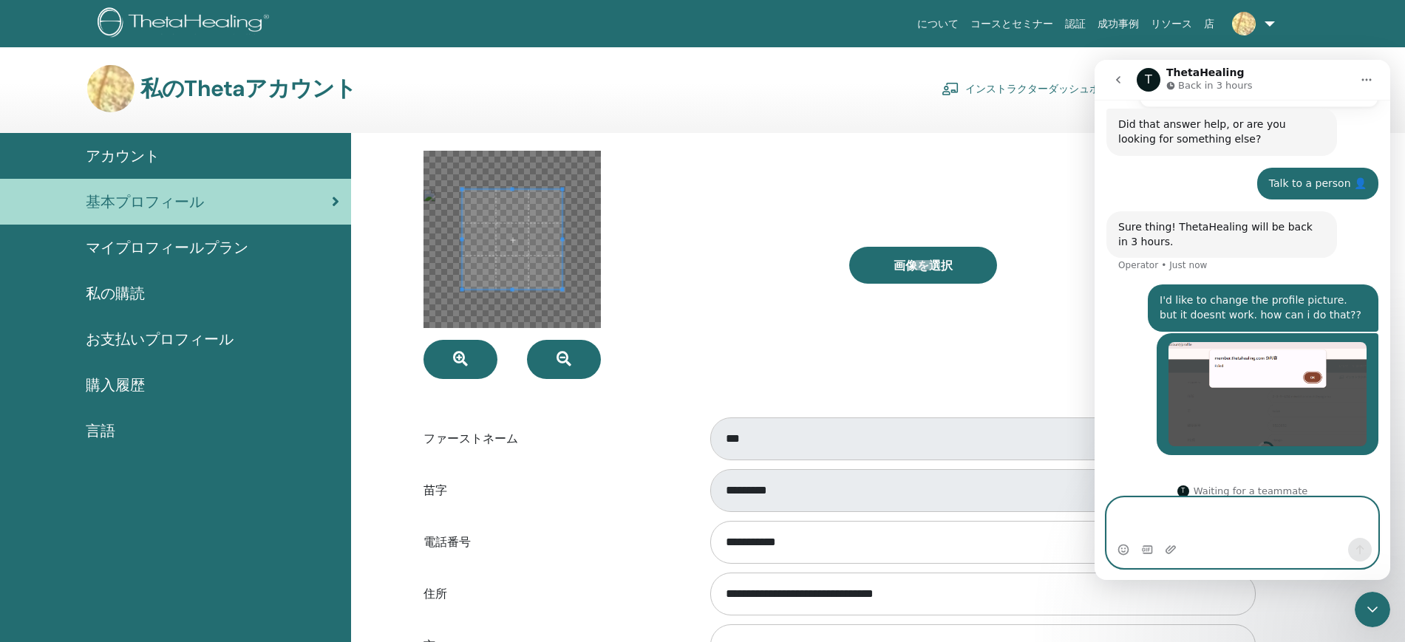
scroll to position [485, 0]
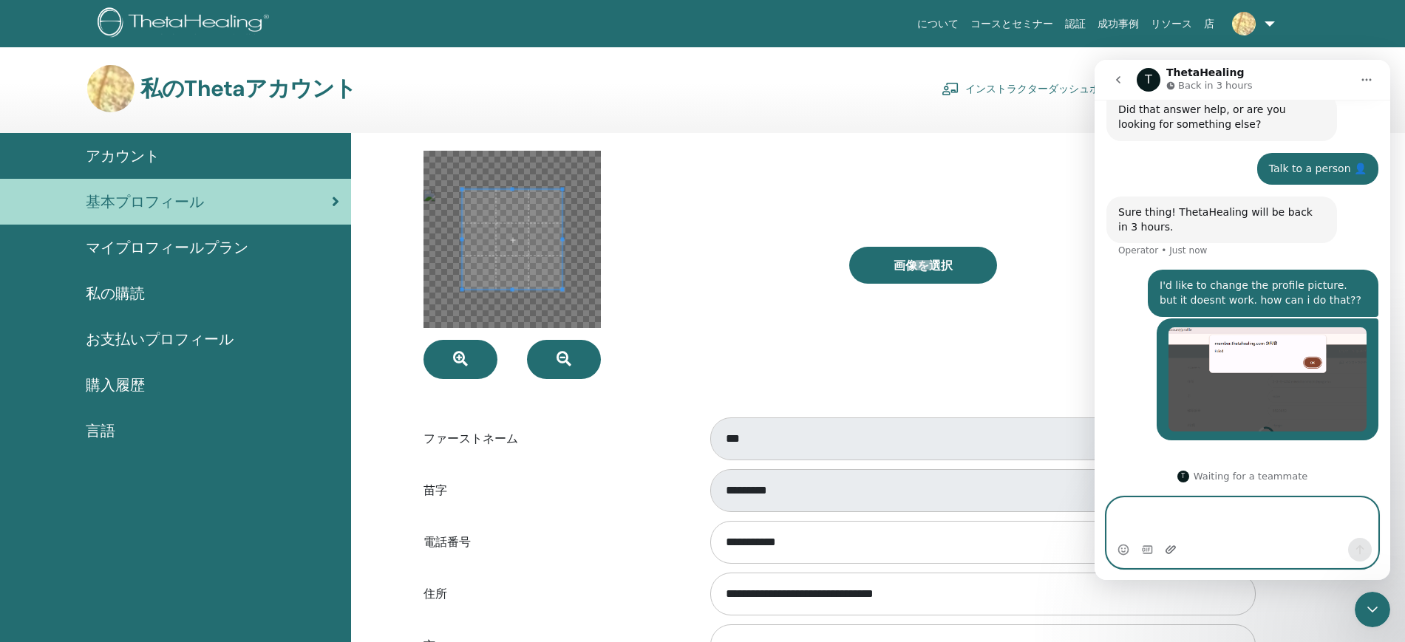
click at [1168, 553] on icon "Upload attachment" at bounding box center [1170, 549] width 10 height 8
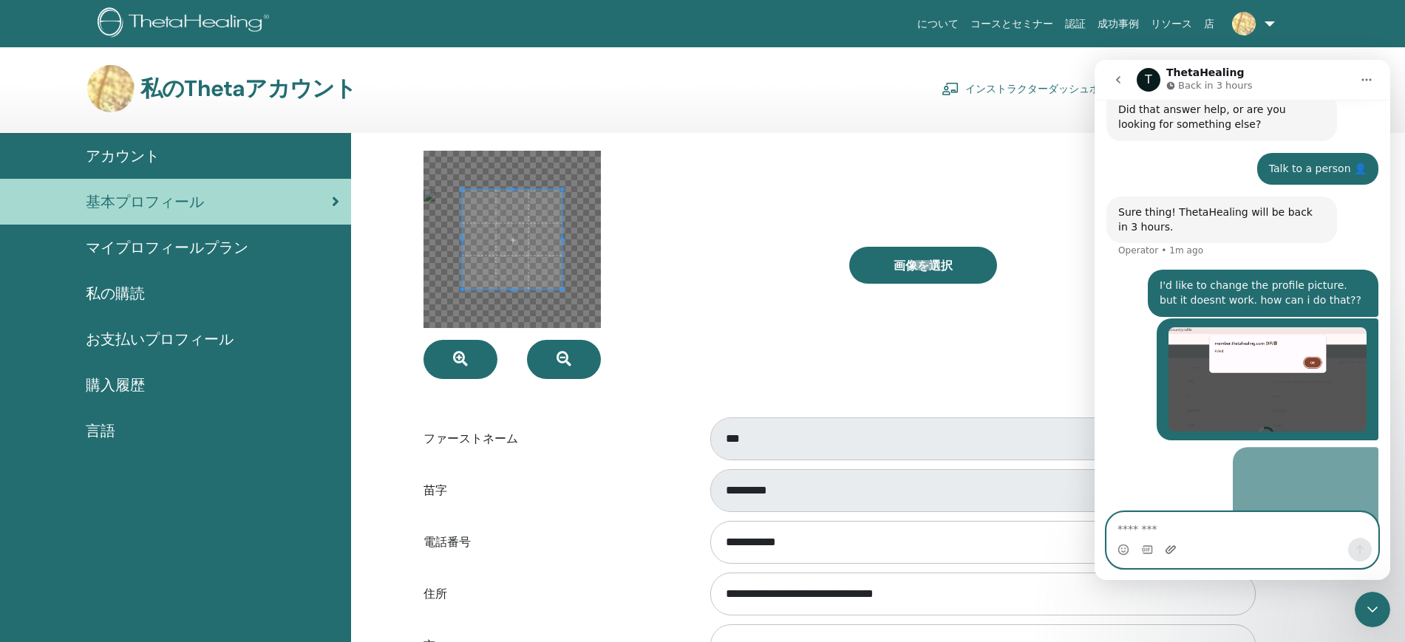
scroll to position [904, 0]
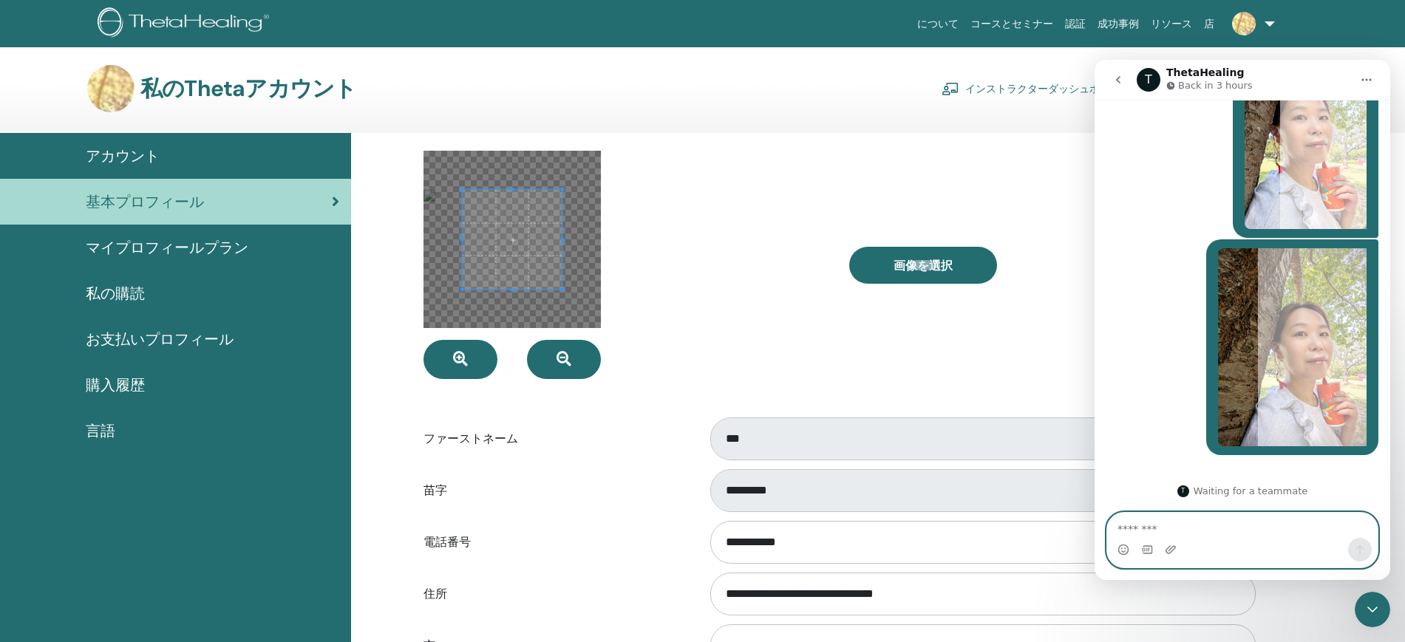
click at [1173, 533] on textarea "Message…" at bounding box center [1242, 525] width 270 height 25
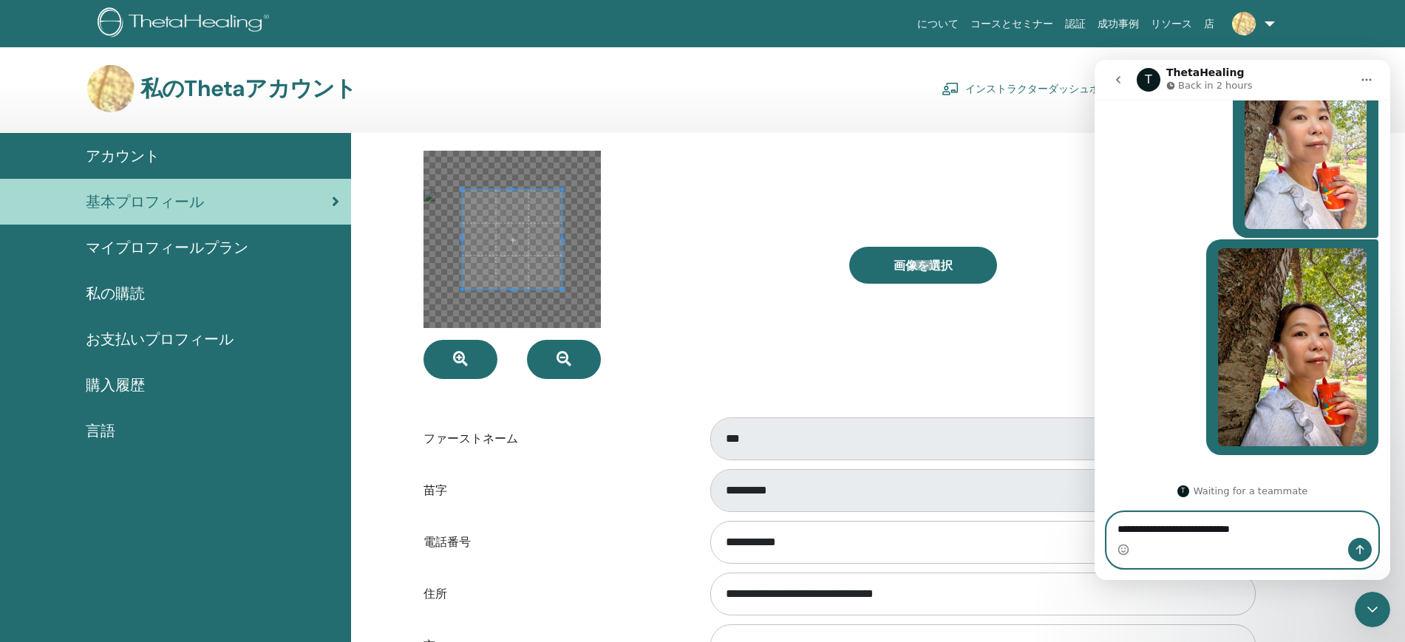
type textarea "**********"
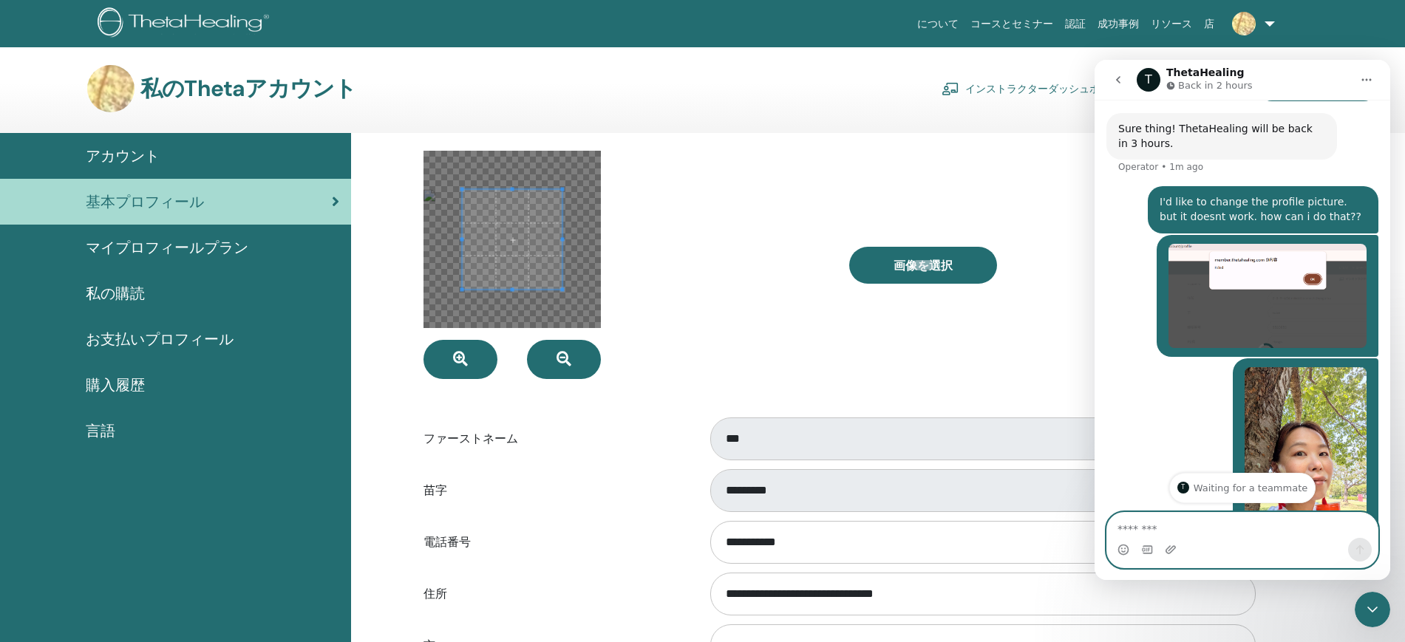
scroll to position [845, 0]
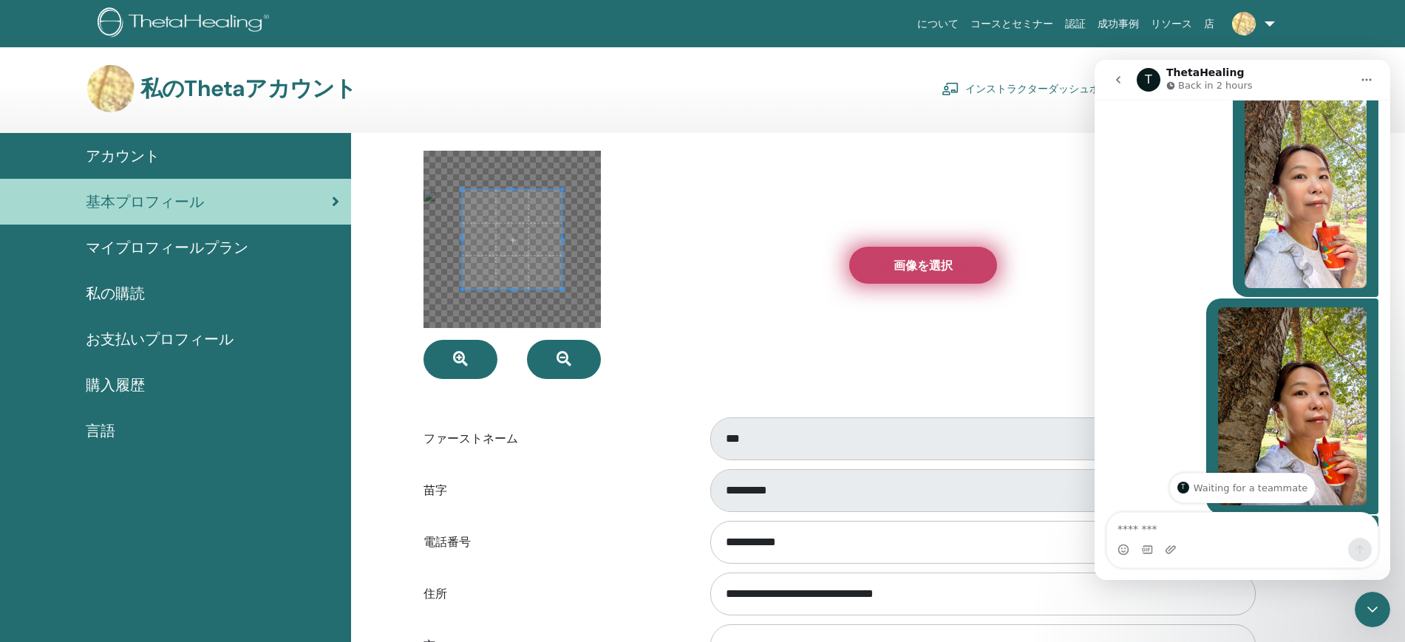
click at [950, 251] on label "画像を選択" at bounding box center [923, 265] width 148 height 37
click at [933, 260] on input "画像を選択" at bounding box center [922, 265] width 19 height 10
type input "**********"
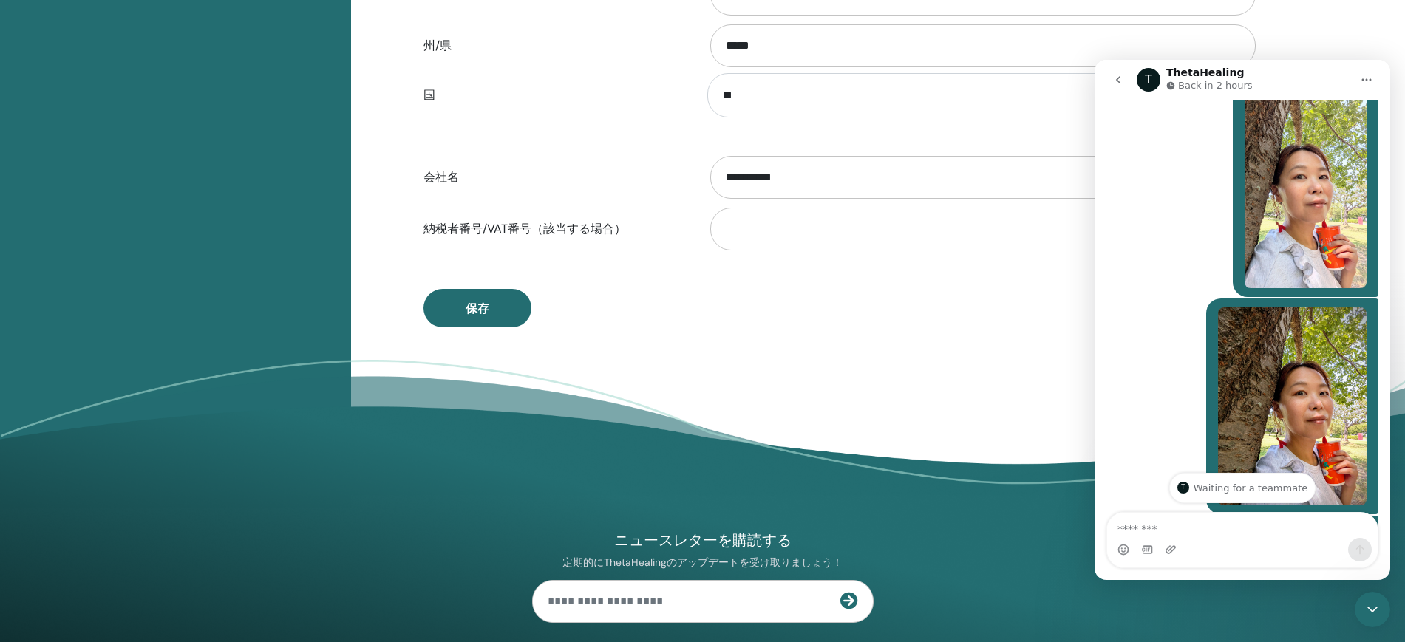
scroll to position [956, 0]
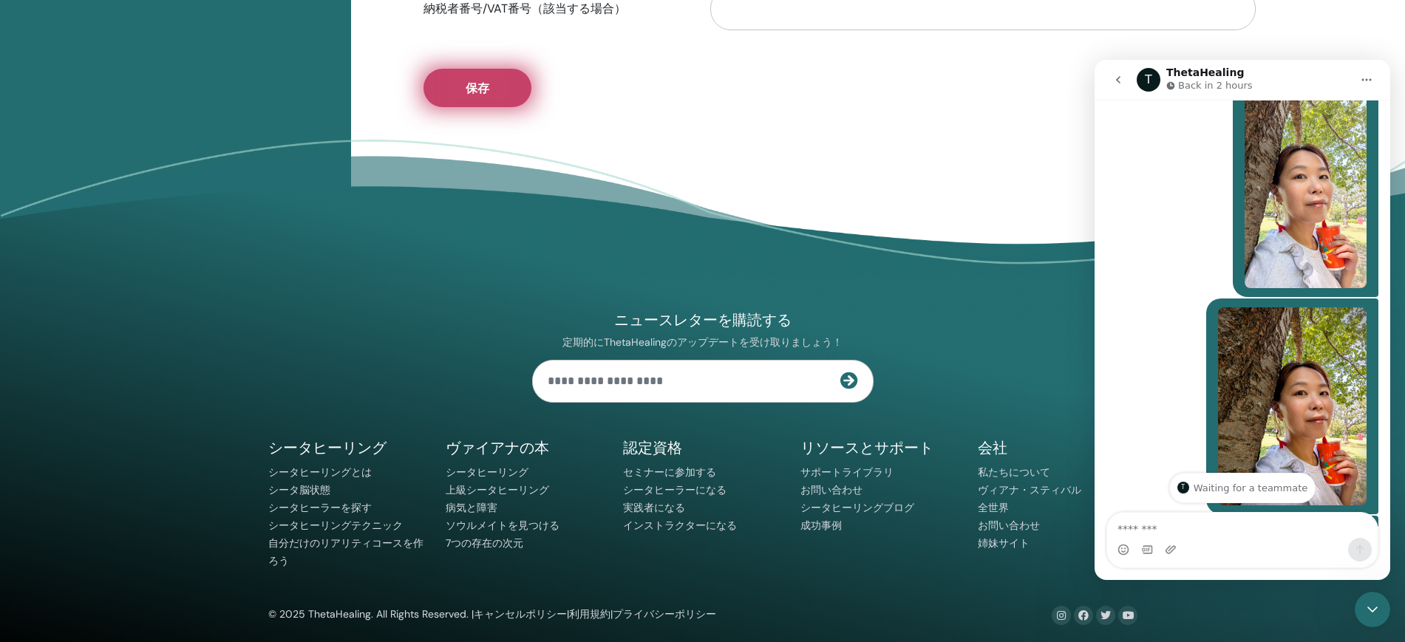
click at [495, 91] on button "保存" at bounding box center [477, 88] width 108 height 38
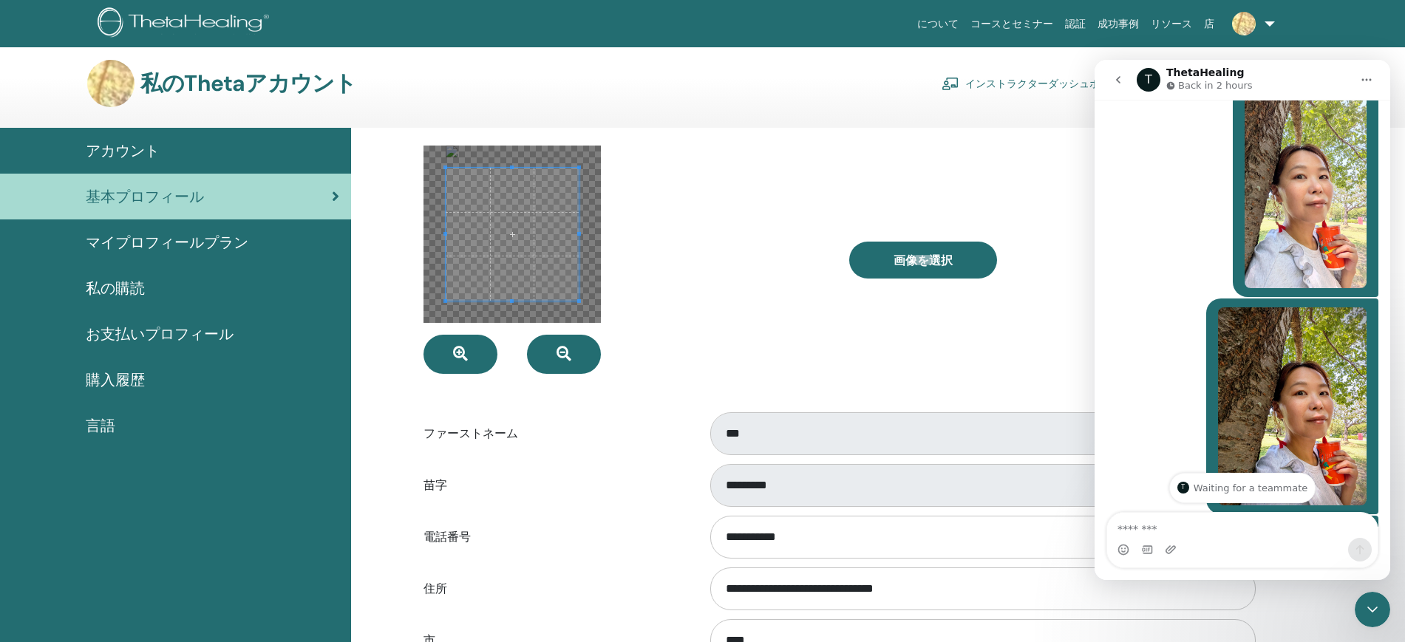
scroll to position [0, 0]
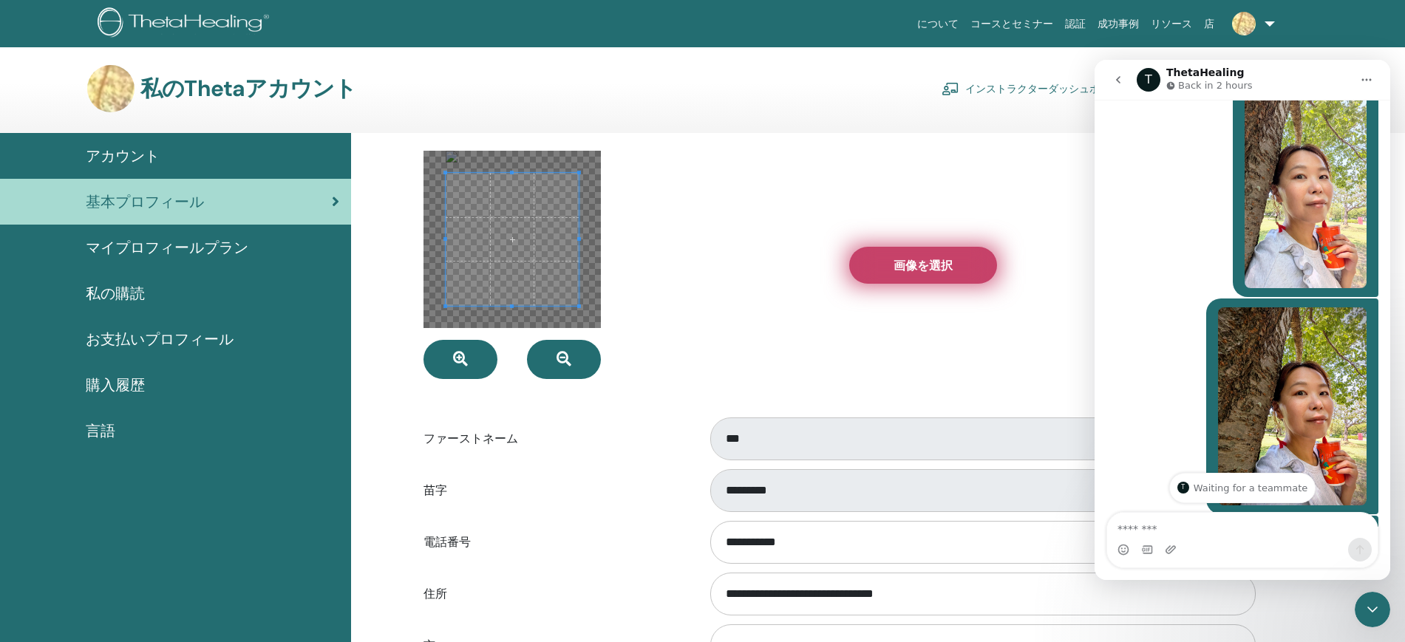
click at [896, 251] on label "画像を選択" at bounding box center [923, 265] width 148 height 37
click at [913, 260] on input "画像を選択" at bounding box center [922, 265] width 19 height 10
type input "**********"
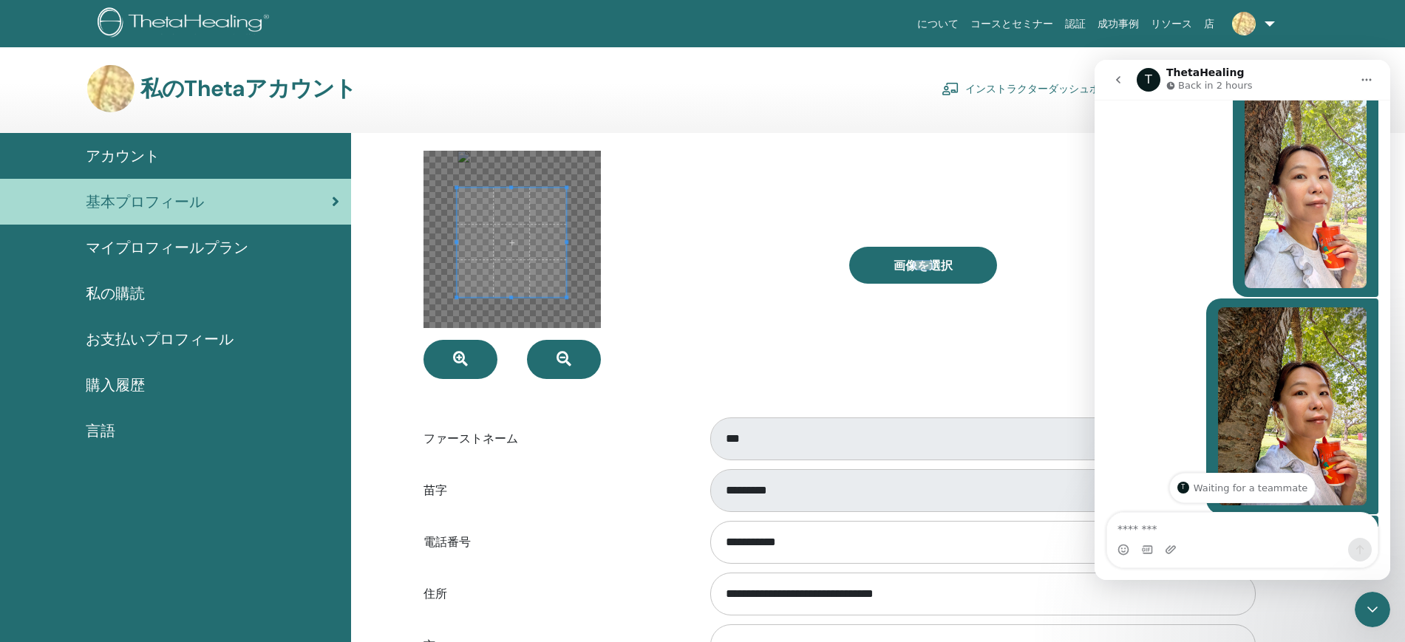
click at [525, 275] on span at bounding box center [511, 242] width 109 height 109
click at [696, 343] on div at bounding box center [625, 265] width 426 height 228
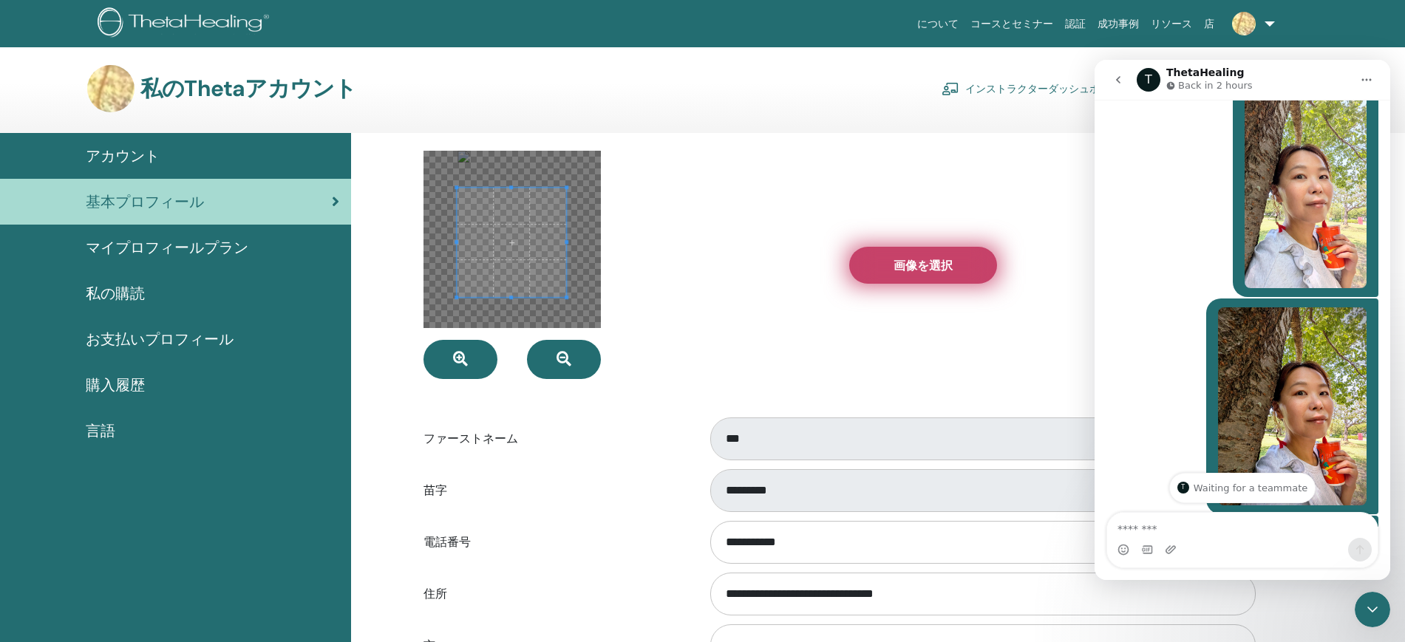
click at [902, 270] on font "画像を選択" at bounding box center [922, 266] width 59 height 16
click at [913, 270] on input "画像を選択" at bounding box center [922, 265] width 19 height 10
type input "**********"
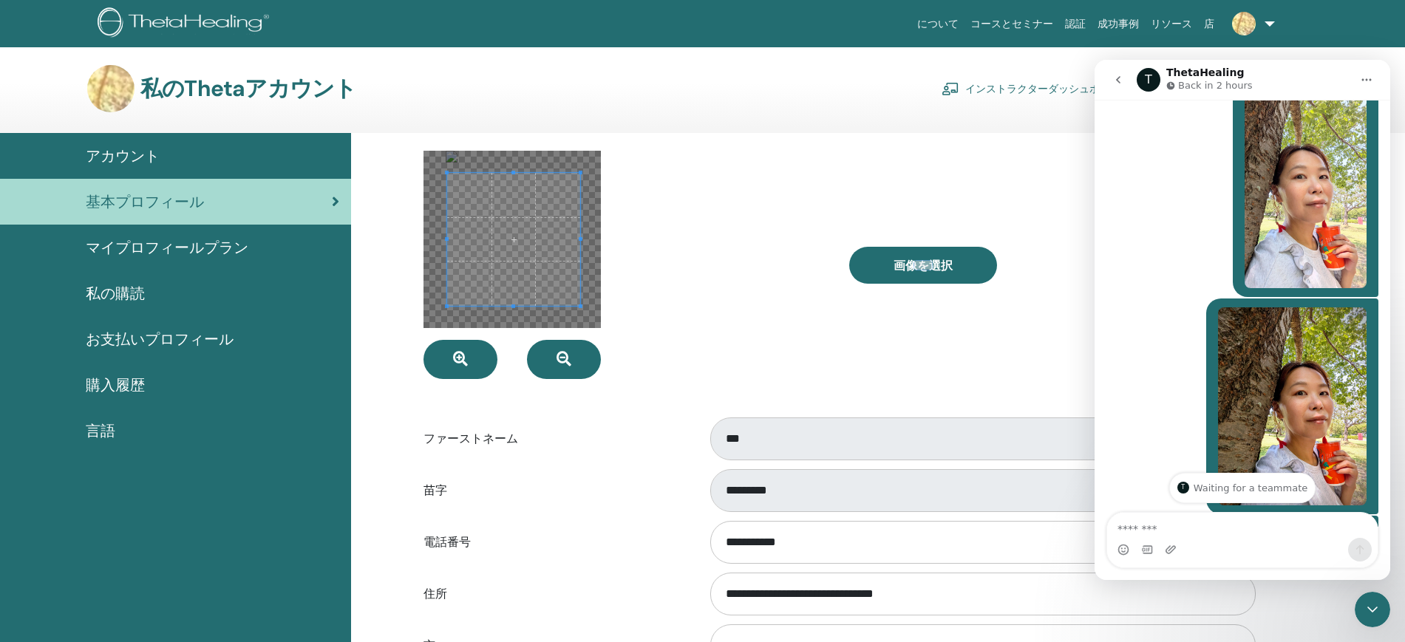
click at [559, 283] on span at bounding box center [513, 239] width 133 height 133
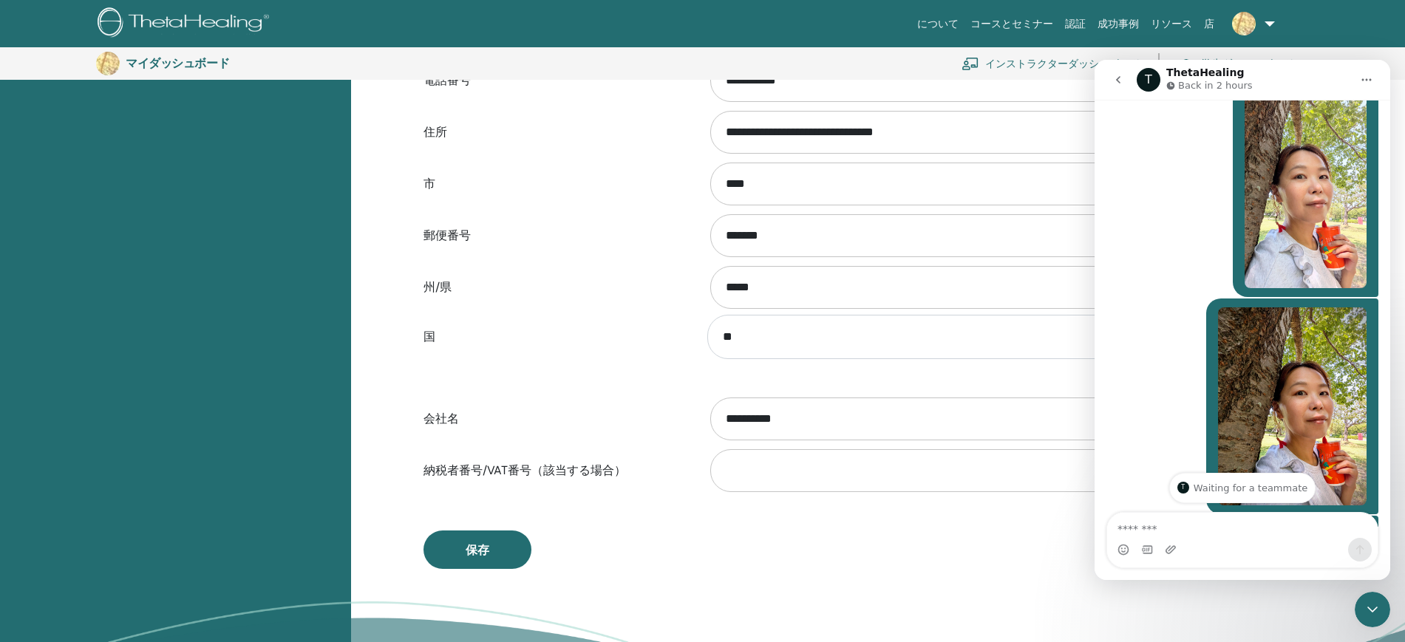
scroll to position [864, 0]
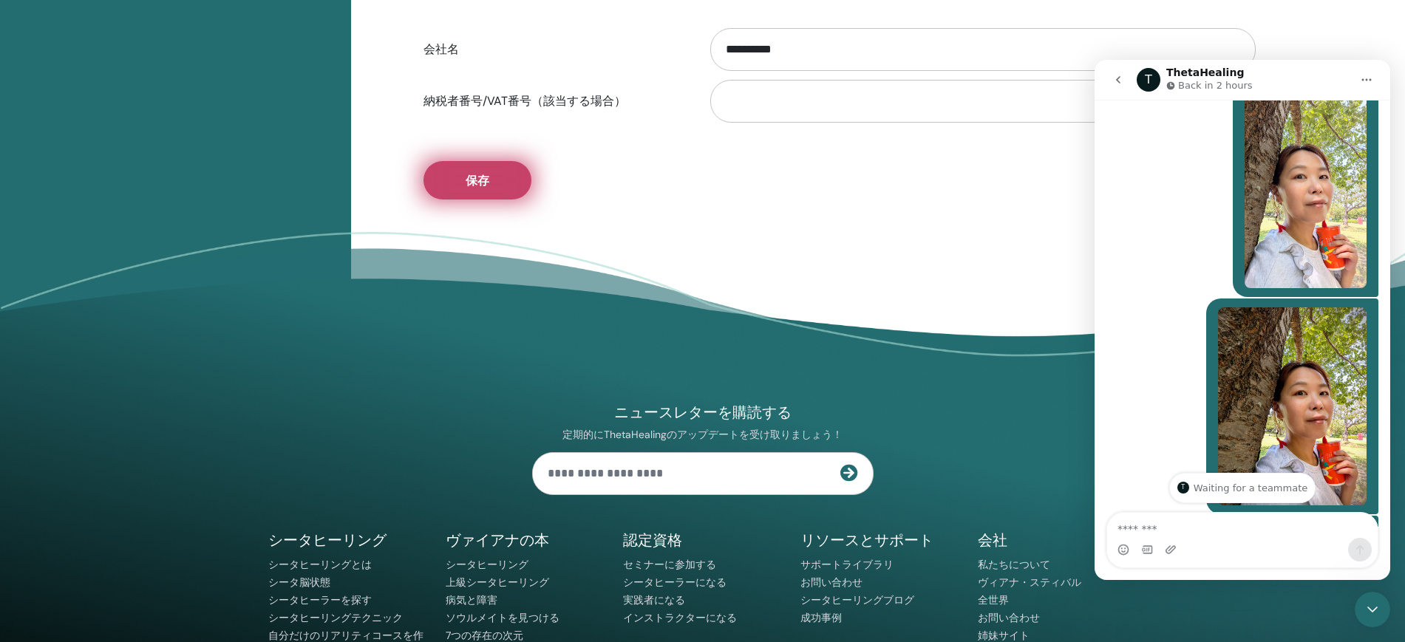
click at [466, 178] on font "保存" at bounding box center [478, 181] width 24 height 16
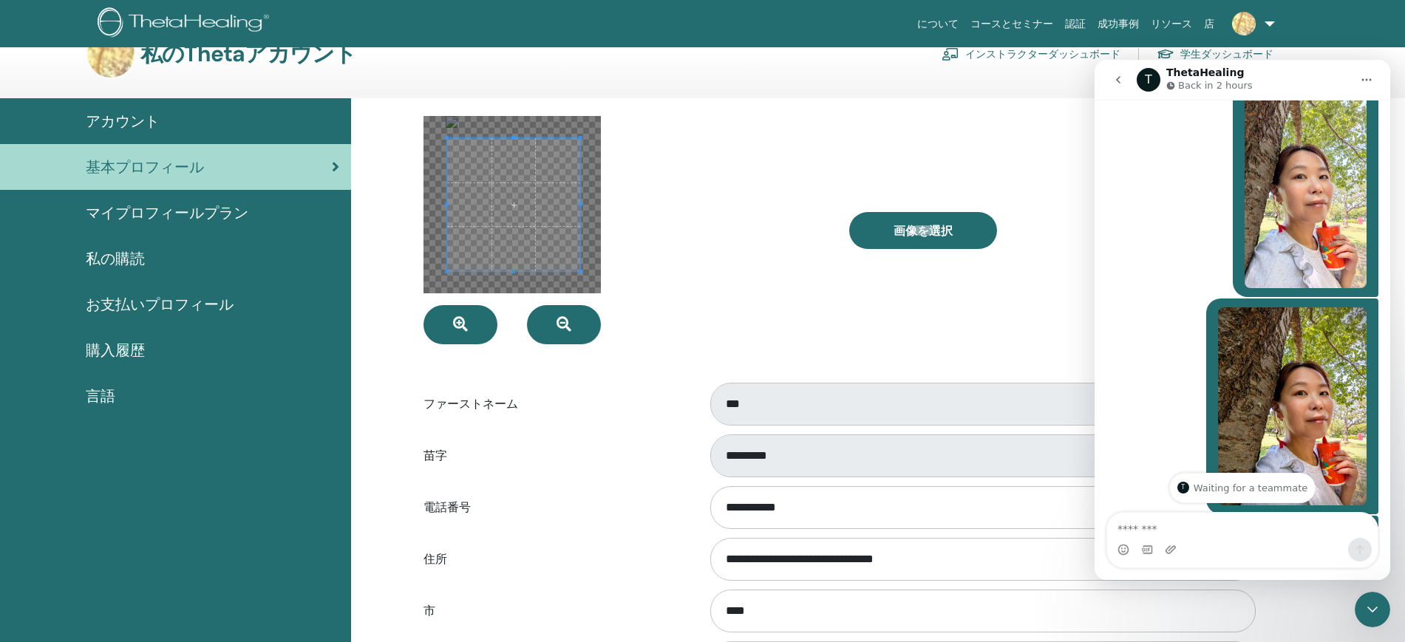
scroll to position [0, 0]
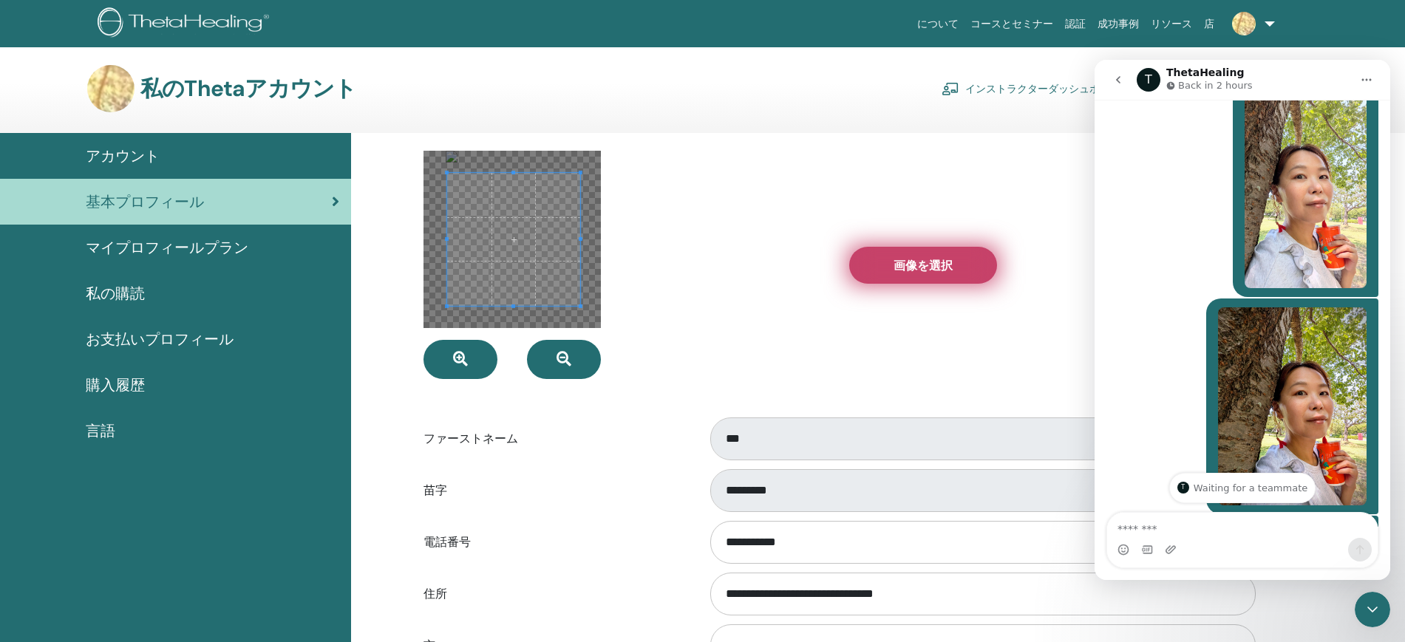
click at [938, 278] on label "画像を選択" at bounding box center [923, 265] width 148 height 37
click at [933, 270] on input "画像を選択" at bounding box center [922, 265] width 19 height 10
type input "**********"
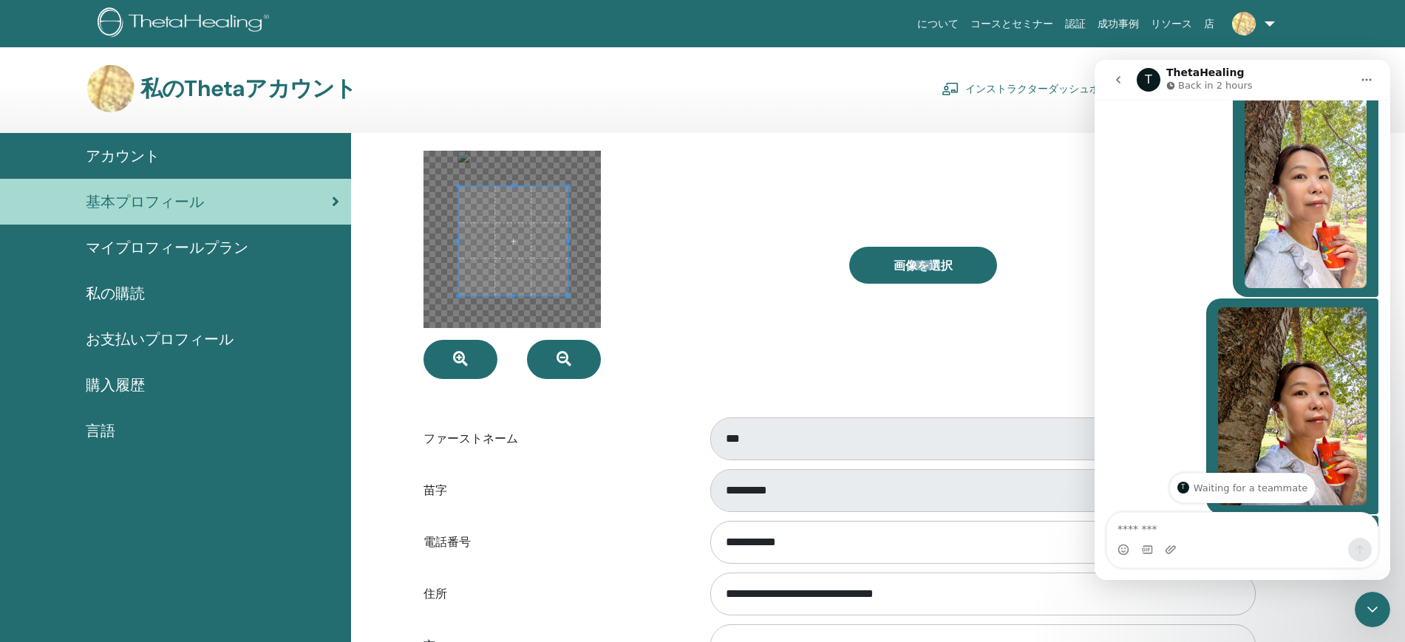
click at [536, 280] on span at bounding box center [512, 240] width 109 height 109
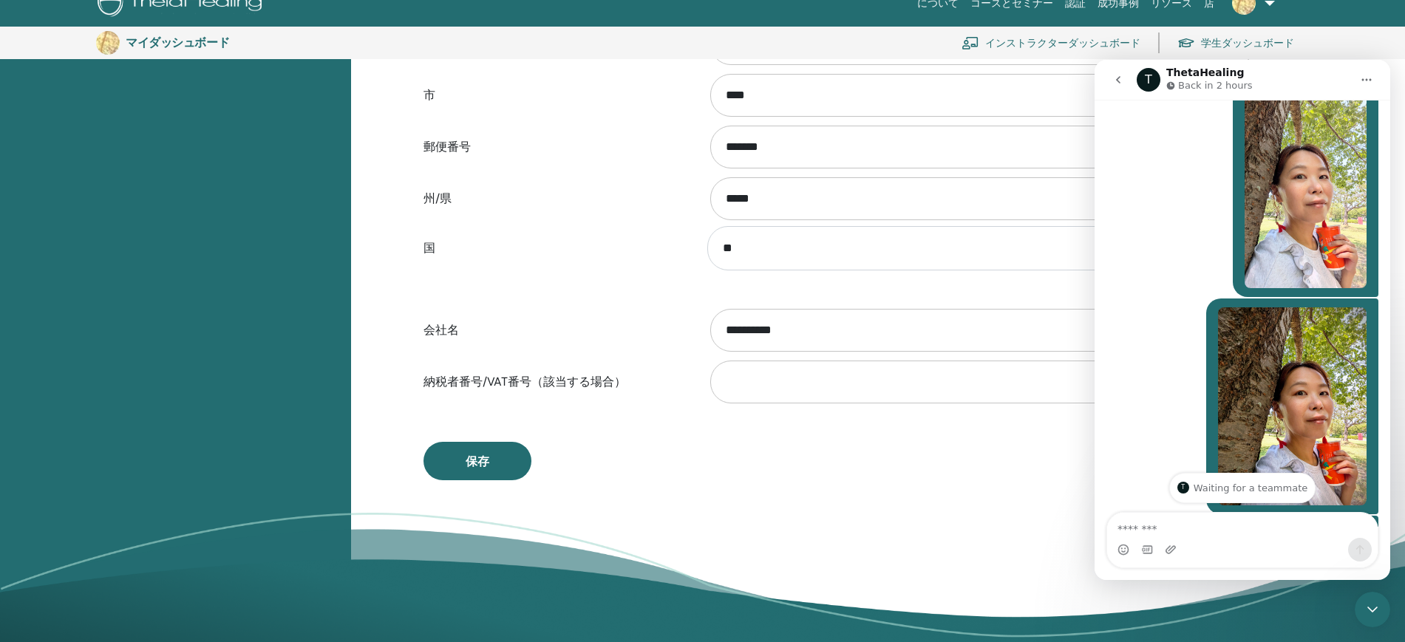
scroll to position [679, 0]
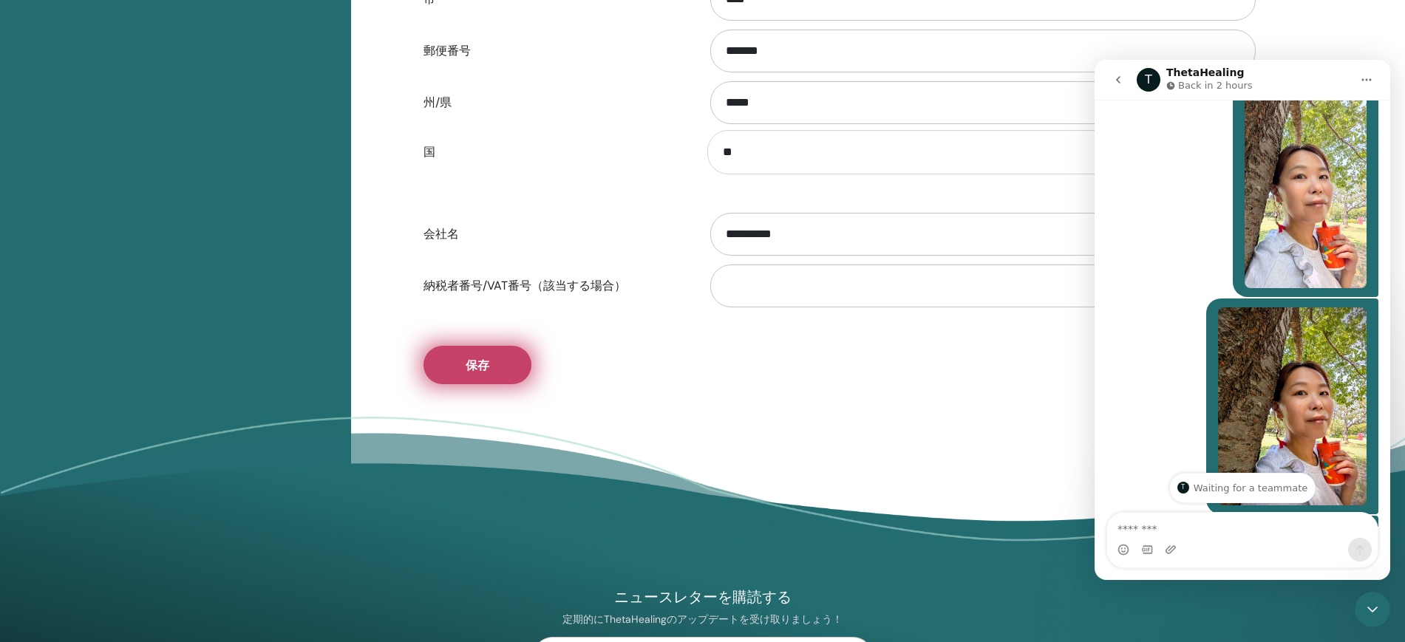
click at [501, 348] on button "保存" at bounding box center [477, 365] width 108 height 38
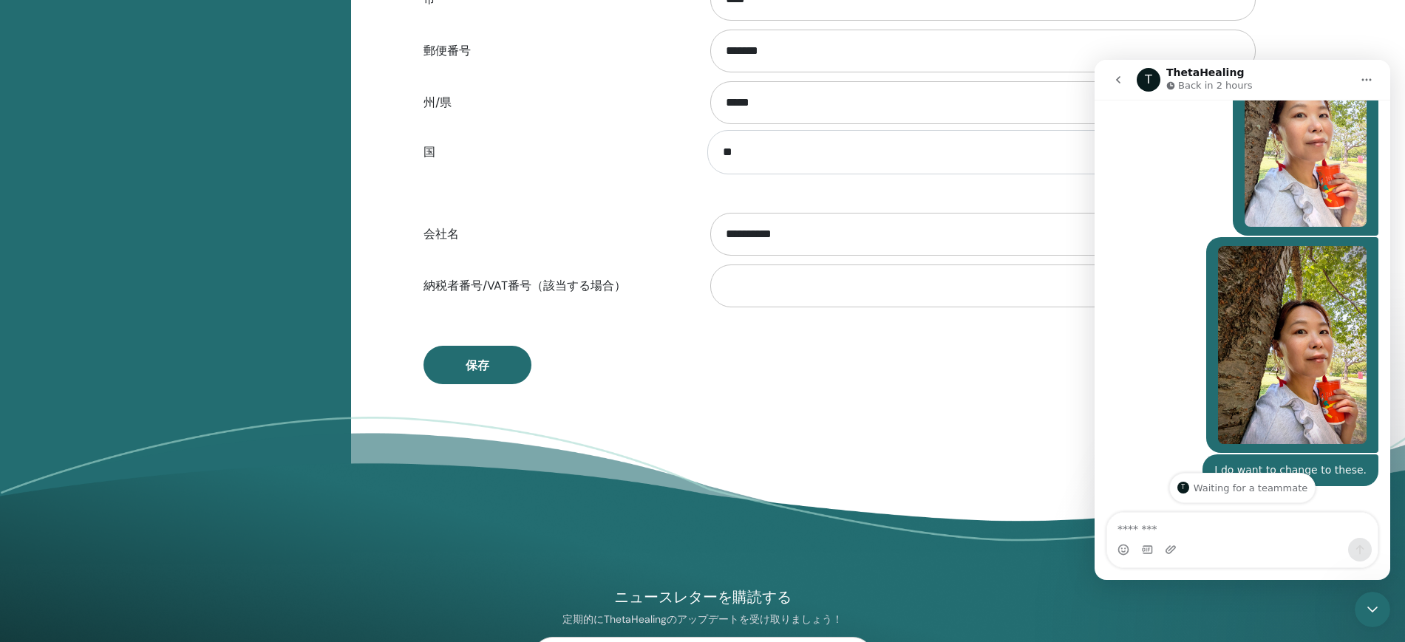
scroll to position [938, 0]
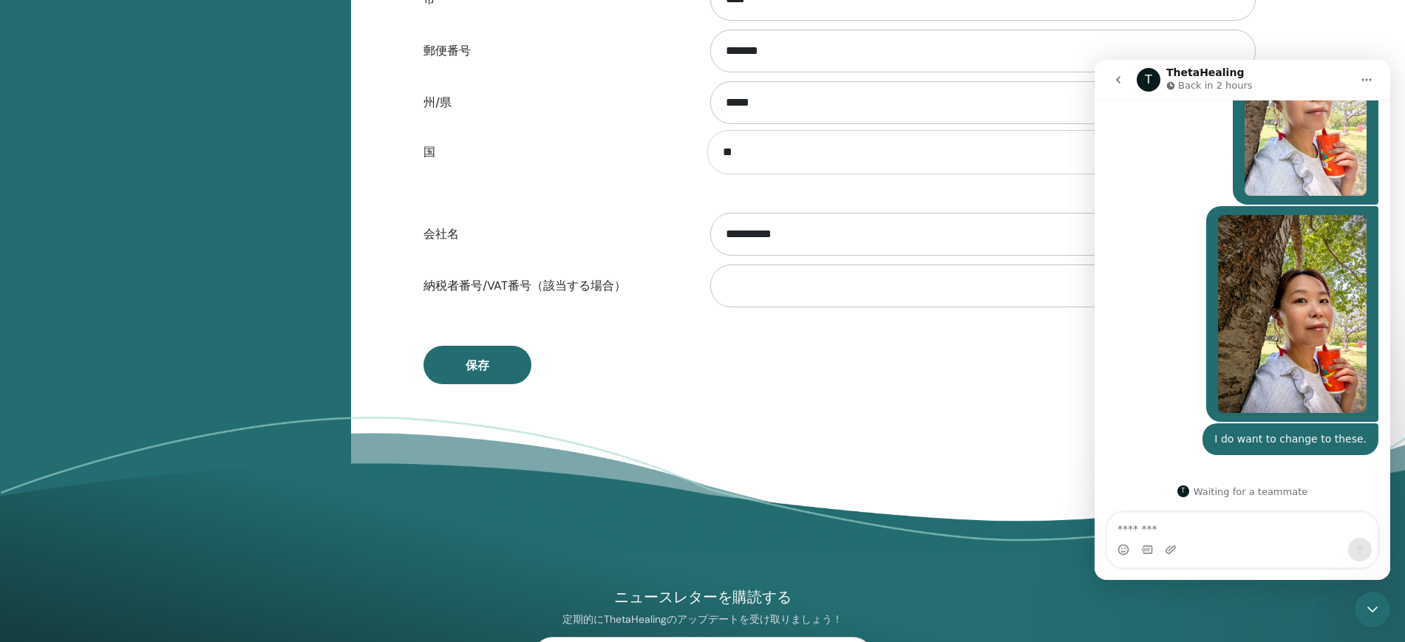
click at [933, 406] on div "**********" at bounding box center [878, 25] width 1054 height 1078
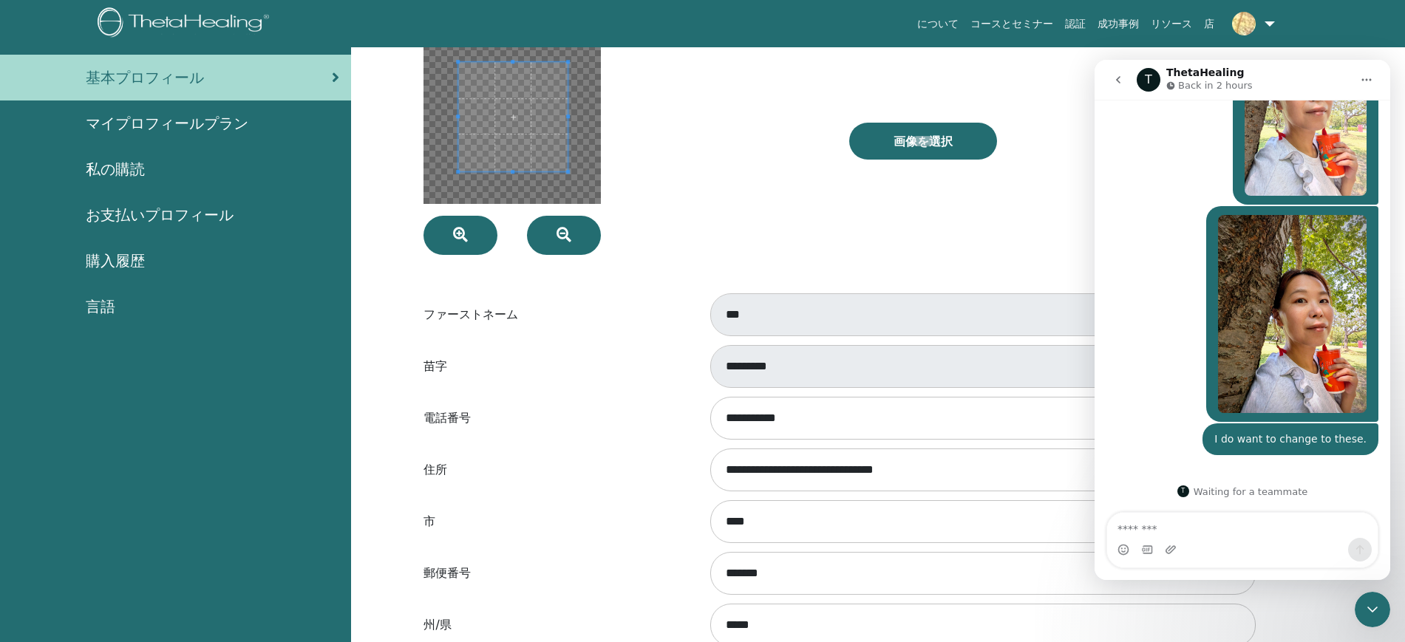
scroll to position [0, 0]
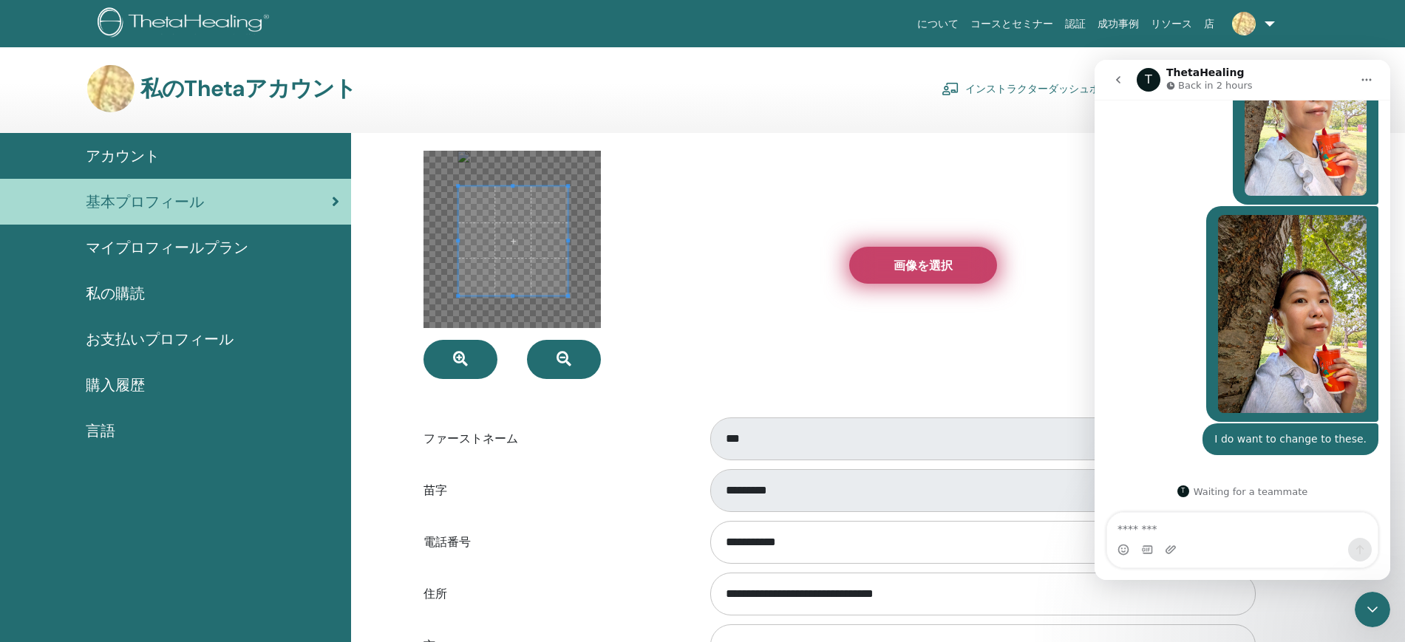
click at [878, 272] on label "画像を選択" at bounding box center [923, 265] width 148 height 37
click at [913, 270] on input "画像を選択" at bounding box center [922, 265] width 19 height 10
type input "**********"
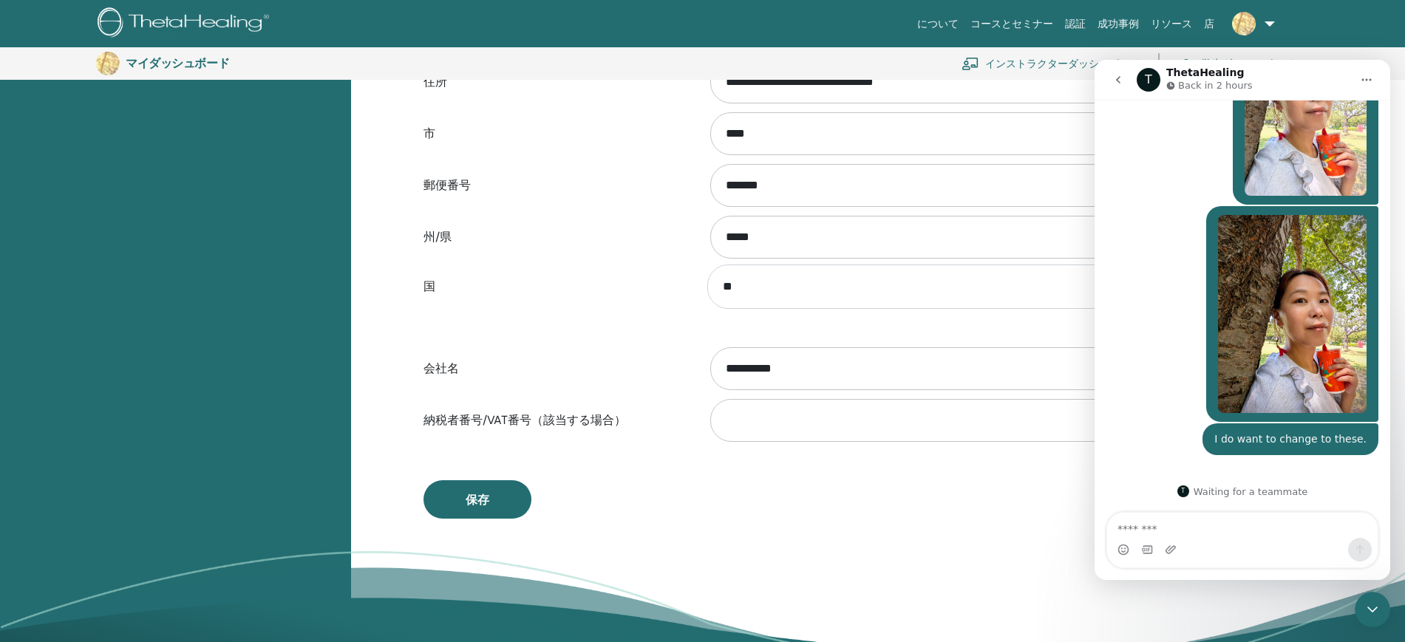
scroll to position [587, 0]
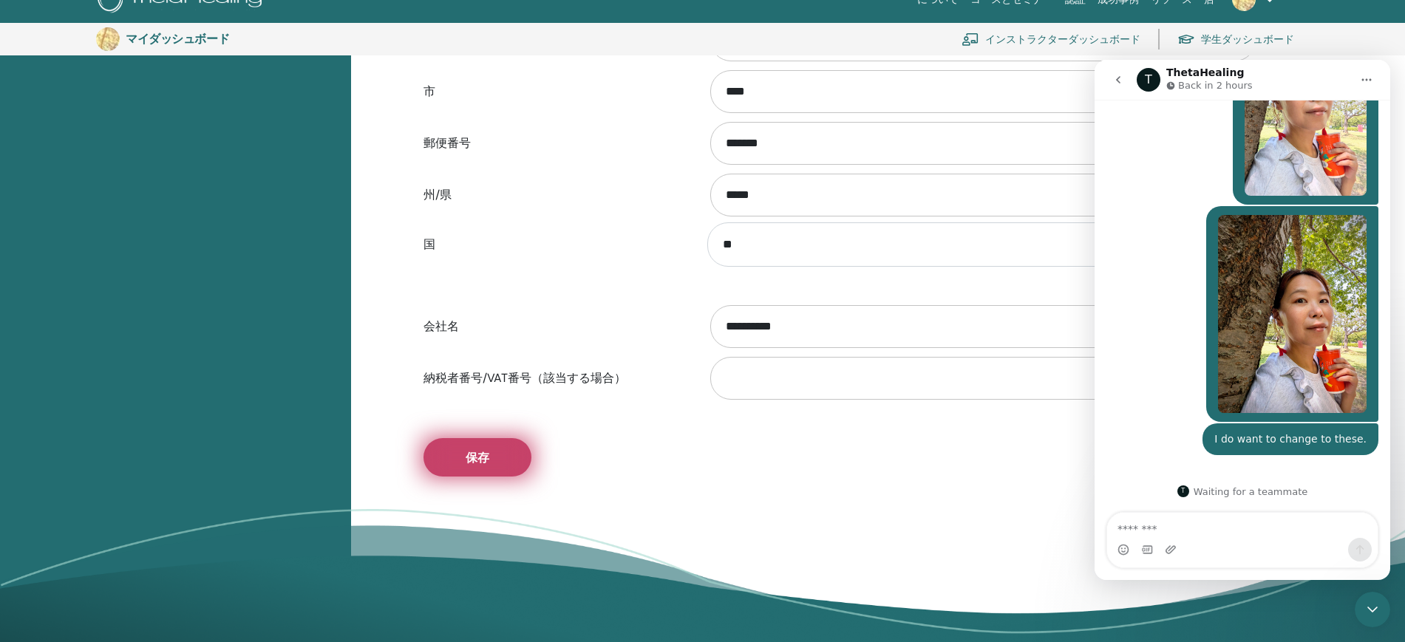
click at [488, 453] on font "保存" at bounding box center [478, 458] width 24 height 16
